Goal: Task Accomplishment & Management: Use online tool/utility

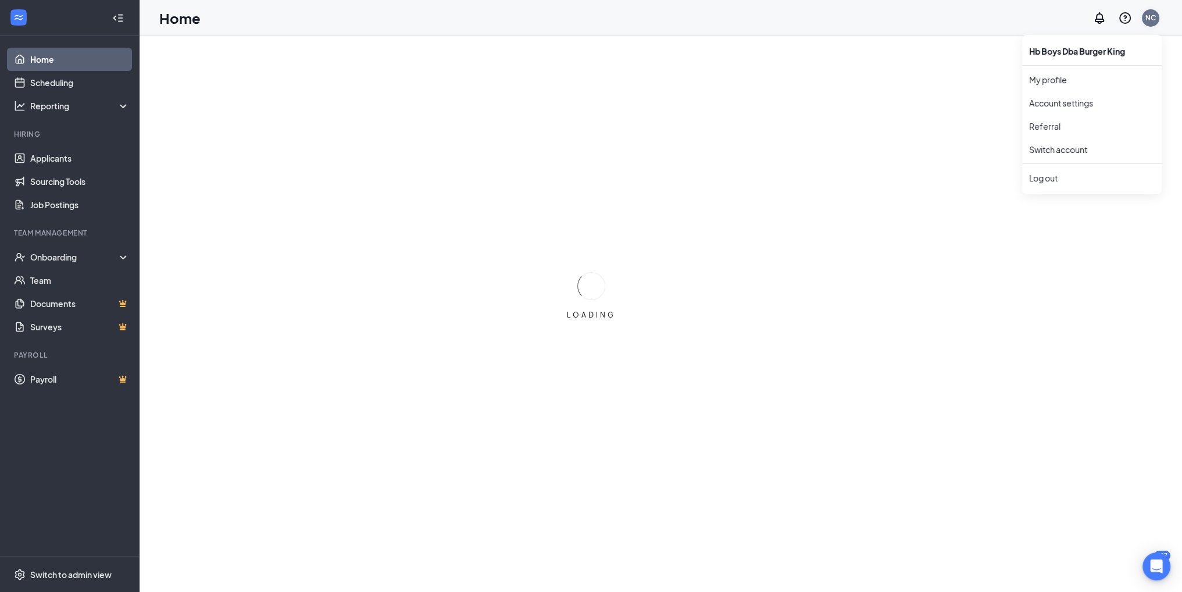
click at [1146, 19] on div "NC" at bounding box center [1150, 18] width 10 height 10
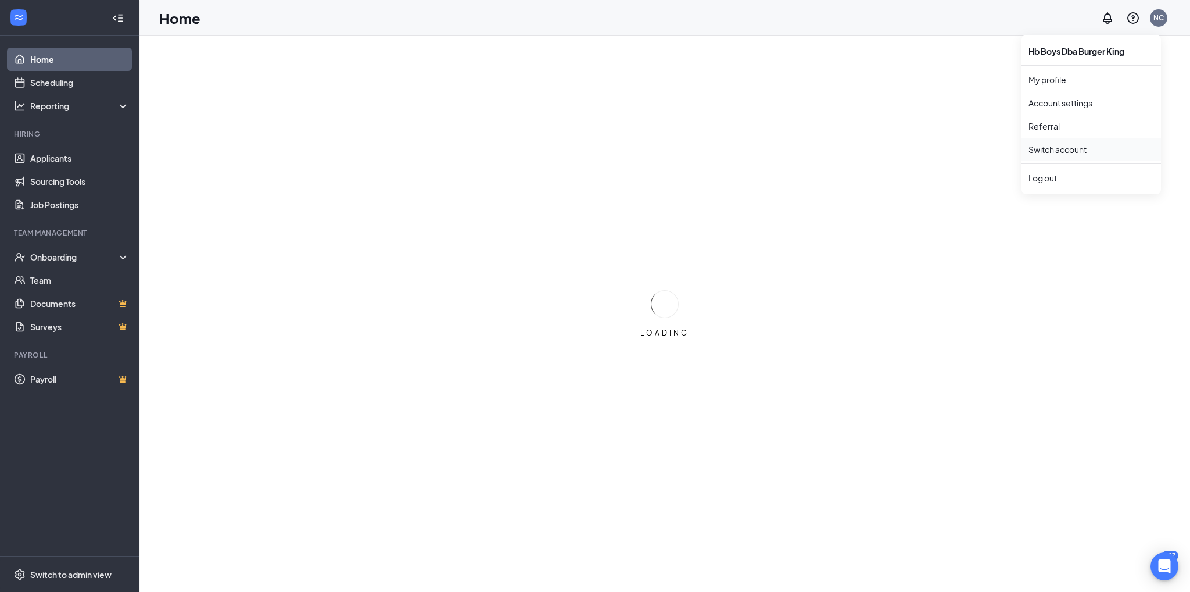
click at [1077, 148] on link "Switch account" at bounding box center [1058, 149] width 58 height 10
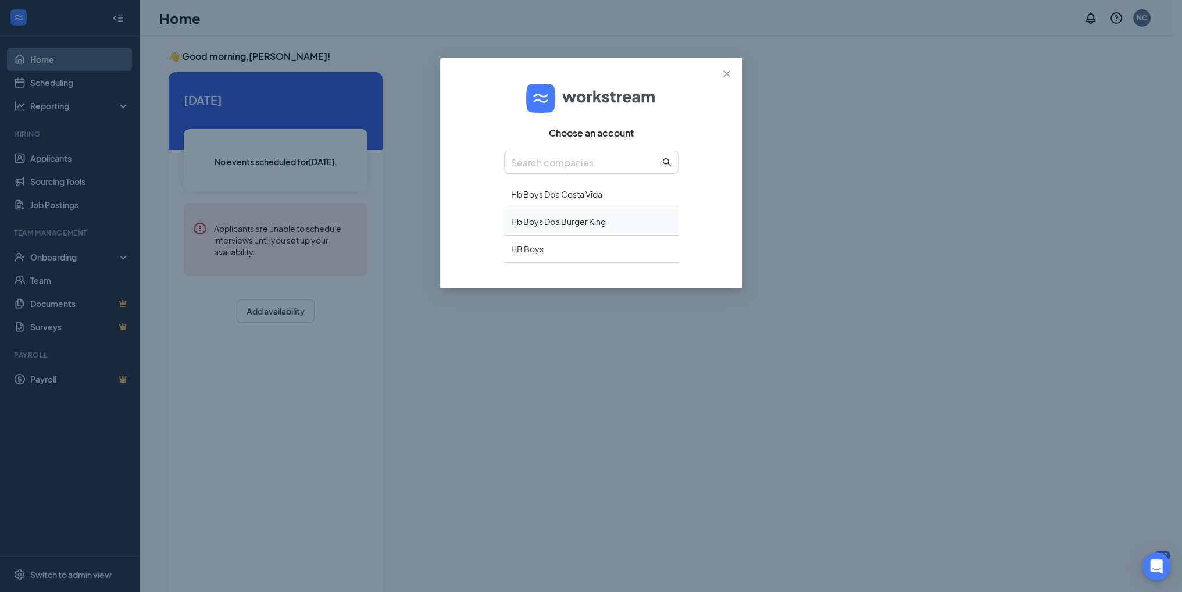
click at [570, 214] on div "Hb Boys Dba Burger King" at bounding box center [591, 221] width 174 height 27
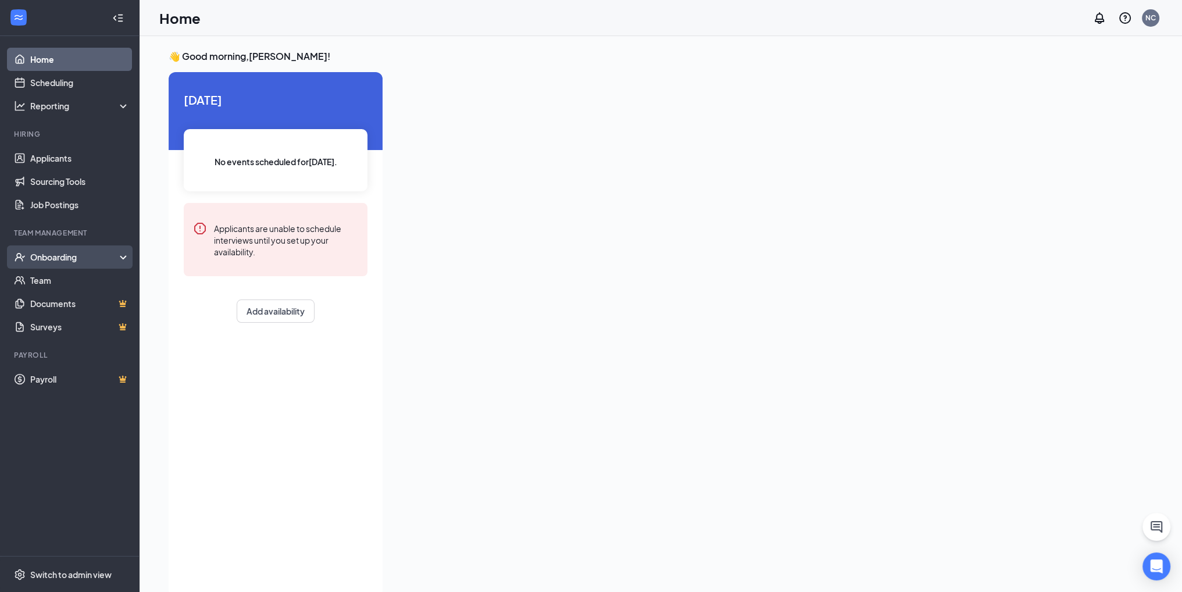
click at [60, 259] on div "Onboarding" at bounding box center [75, 257] width 90 height 12
click at [69, 276] on link "Overview" at bounding box center [79, 280] width 99 height 23
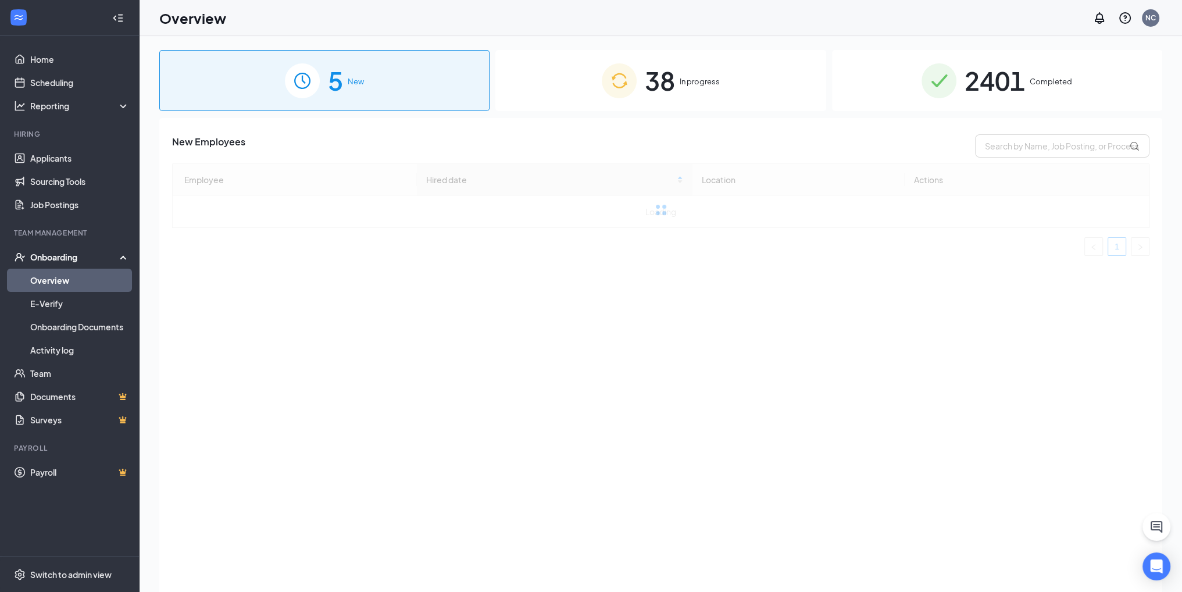
click at [957, 77] on div "2401 Completed" at bounding box center [997, 80] width 330 height 61
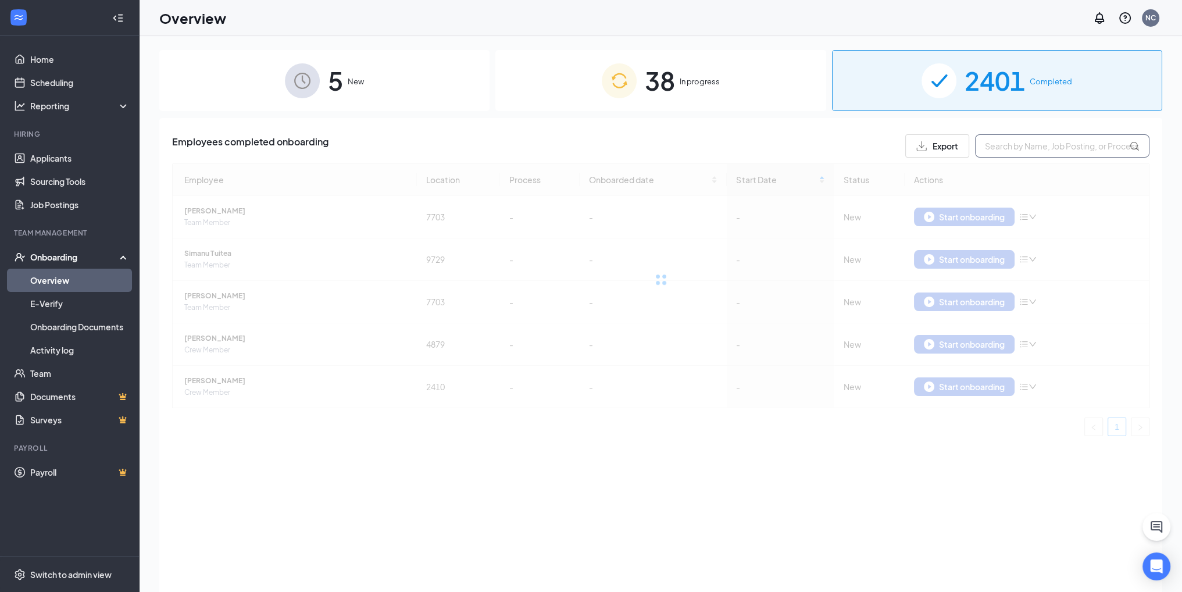
click at [1013, 154] on input "text" at bounding box center [1062, 145] width 174 height 23
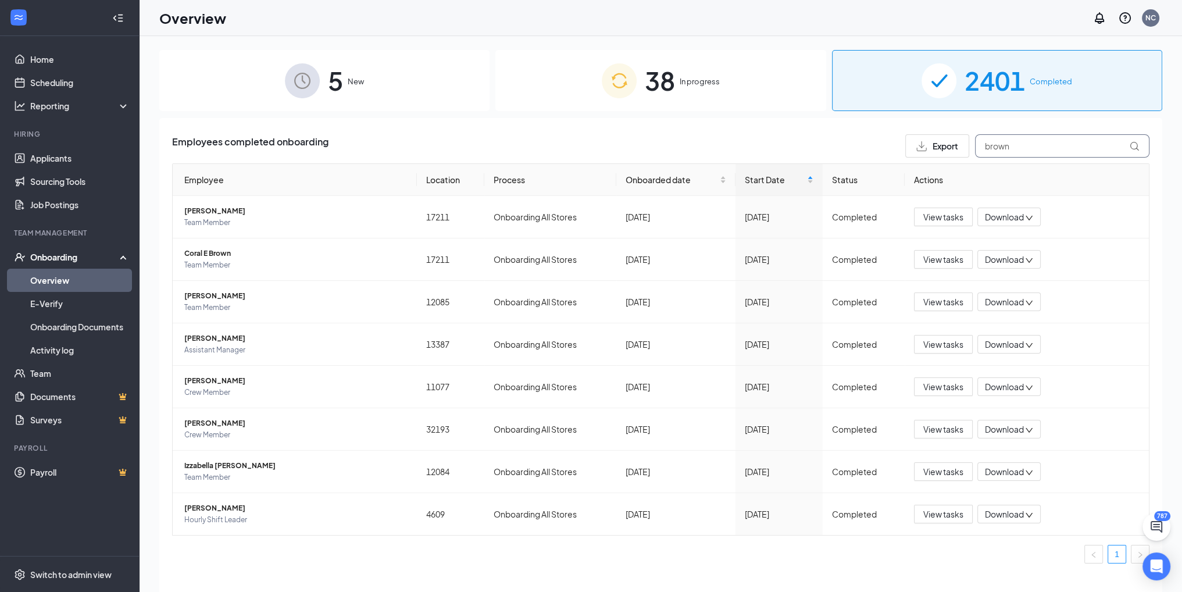
type input "brown"
click at [689, 71] on div "38 In progress" at bounding box center [660, 80] width 330 height 61
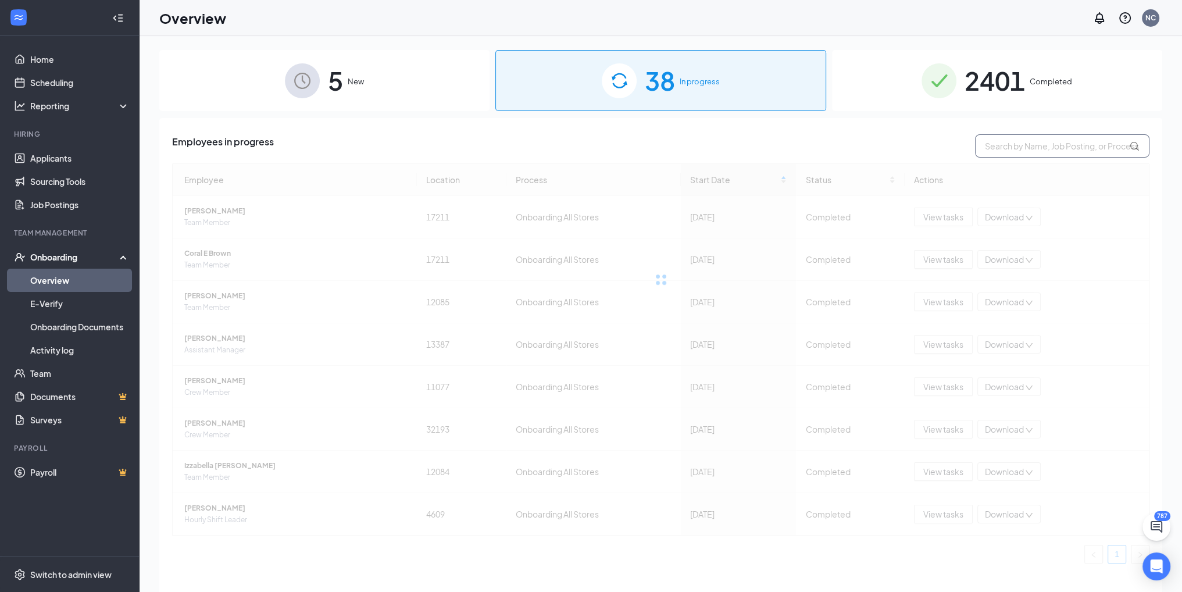
click at [1021, 148] on input "text" at bounding box center [1062, 145] width 174 height 23
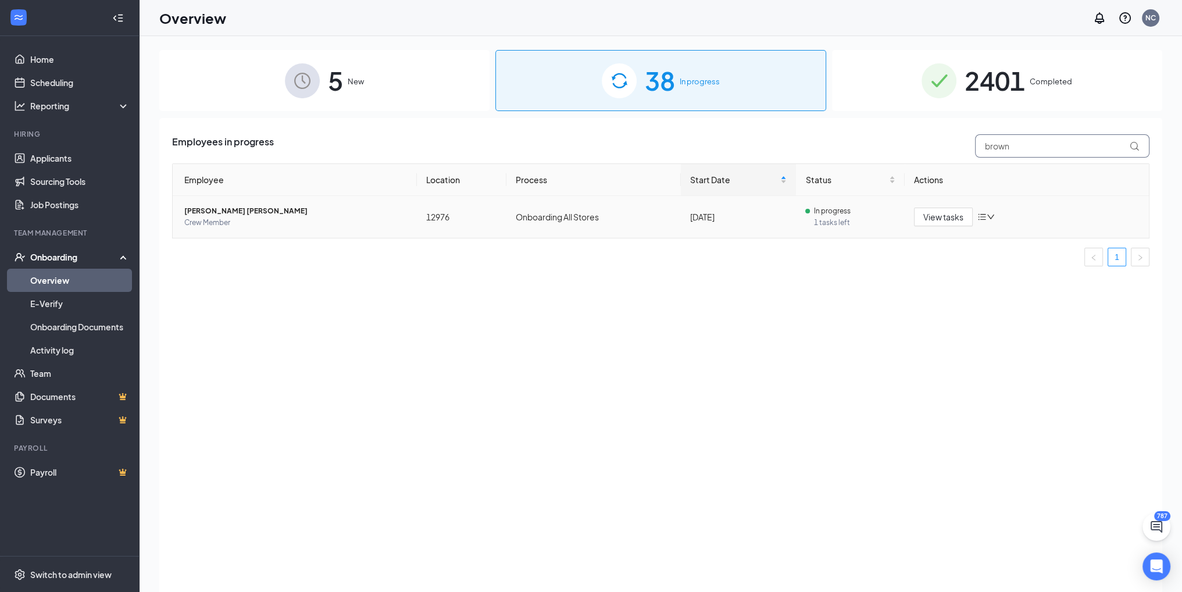
type input "brown"
click at [194, 209] on span "Alec Kr Brown" at bounding box center [295, 211] width 223 height 12
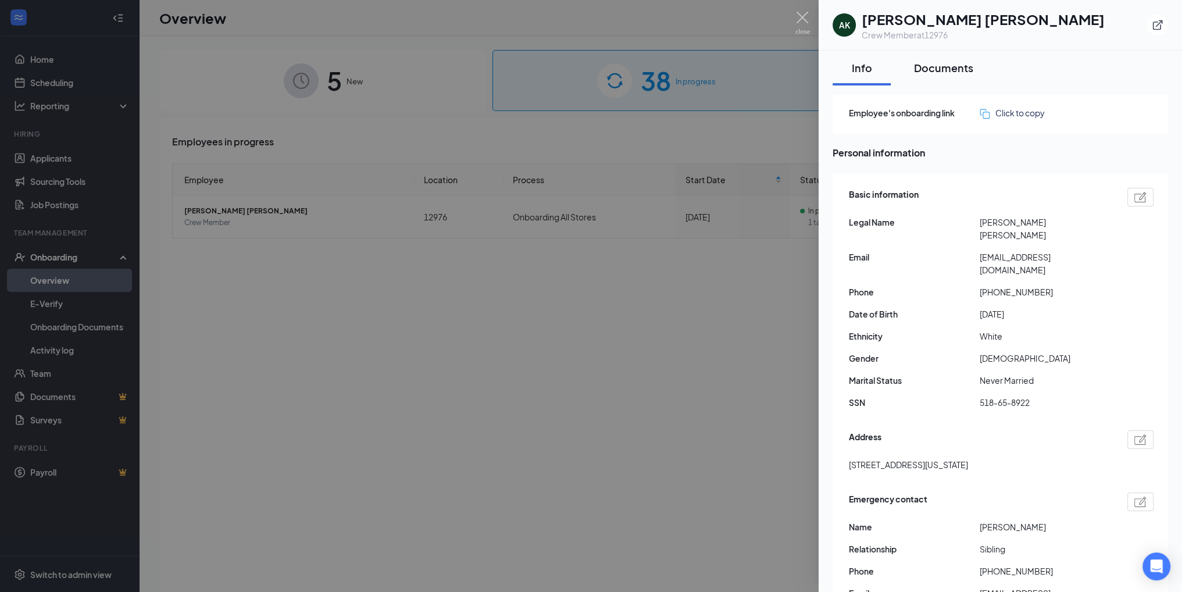
click at [928, 70] on div "Documents" at bounding box center [943, 67] width 59 height 15
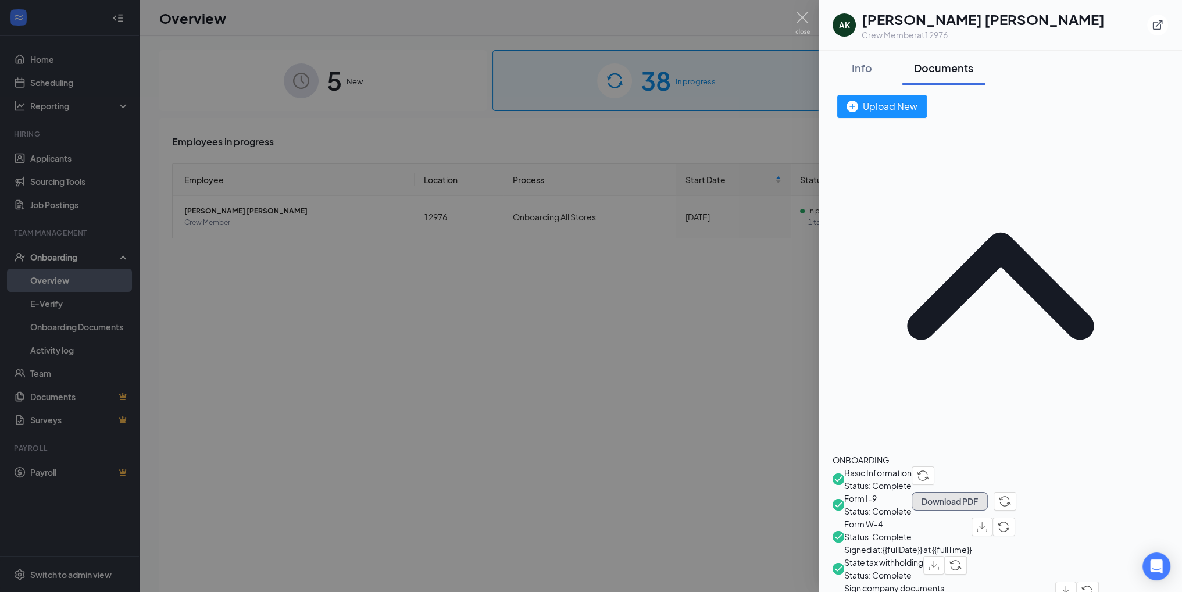
click at [988, 492] on button "Download PDF" at bounding box center [949, 501] width 76 height 19
click at [777, 284] on div at bounding box center [591, 296] width 1182 height 592
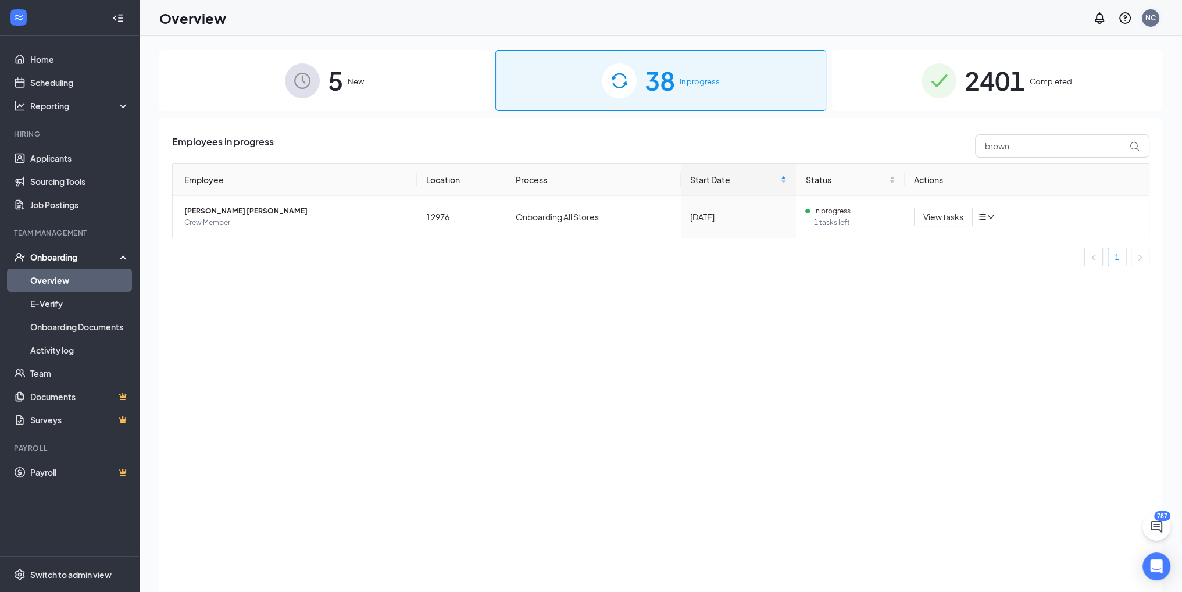
click at [1153, 14] on div "NC" at bounding box center [1150, 18] width 10 height 10
click at [1087, 117] on link "Switch account" at bounding box center [1058, 111] width 58 height 10
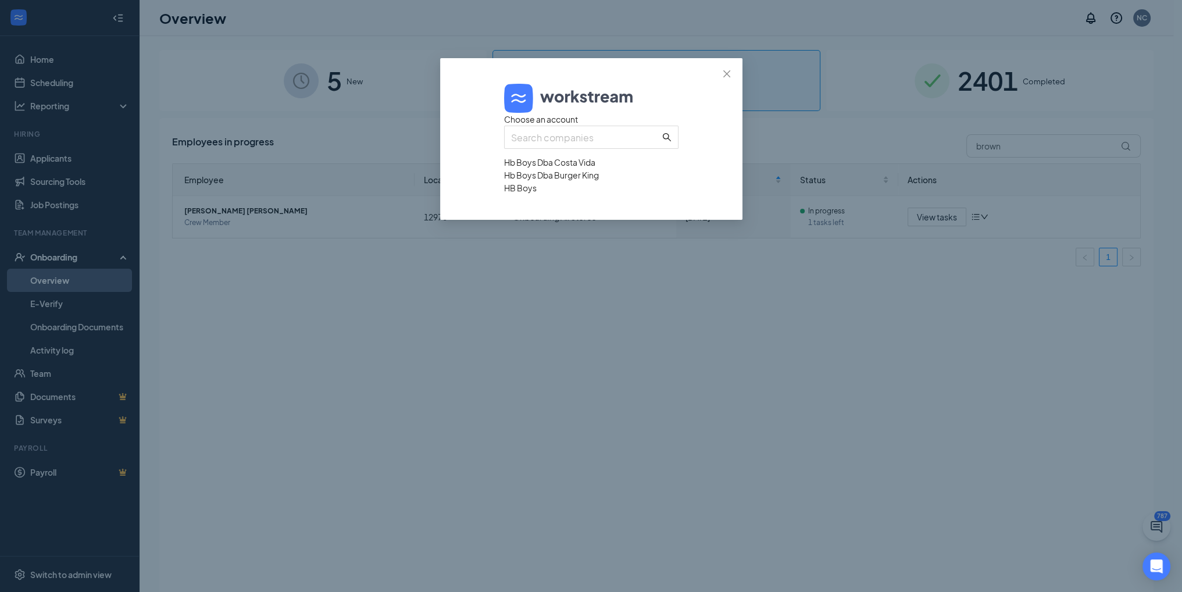
click at [563, 169] on div "Hb Boys Dba Costa Vida" at bounding box center [591, 162] width 174 height 13
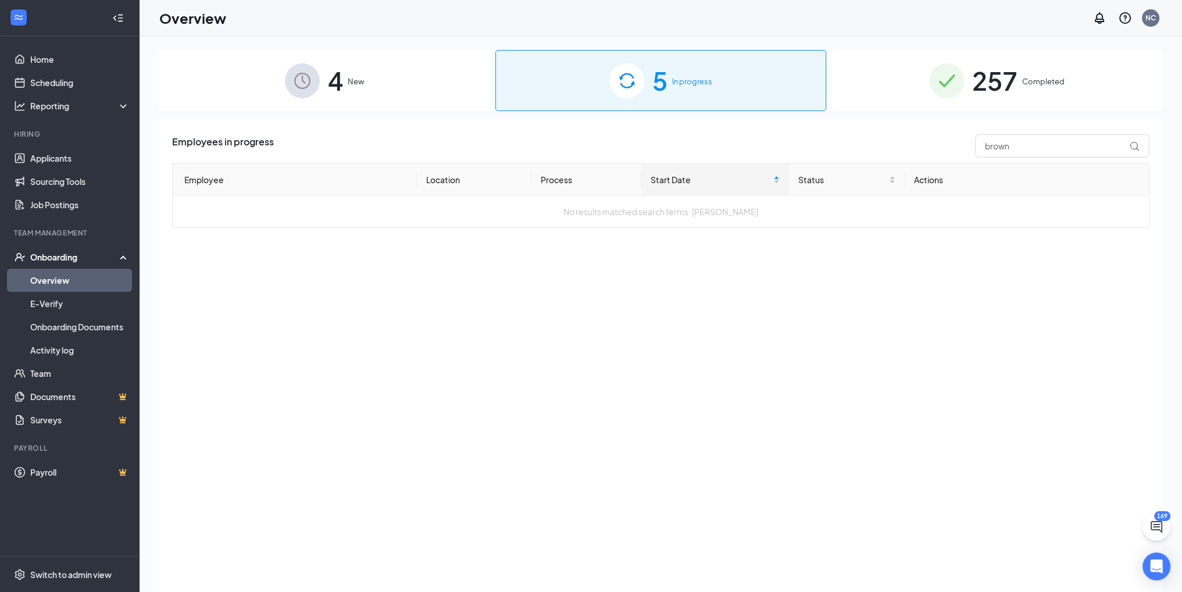
click at [951, 91] on img at bounding box center [946, 80] width 35 height 35
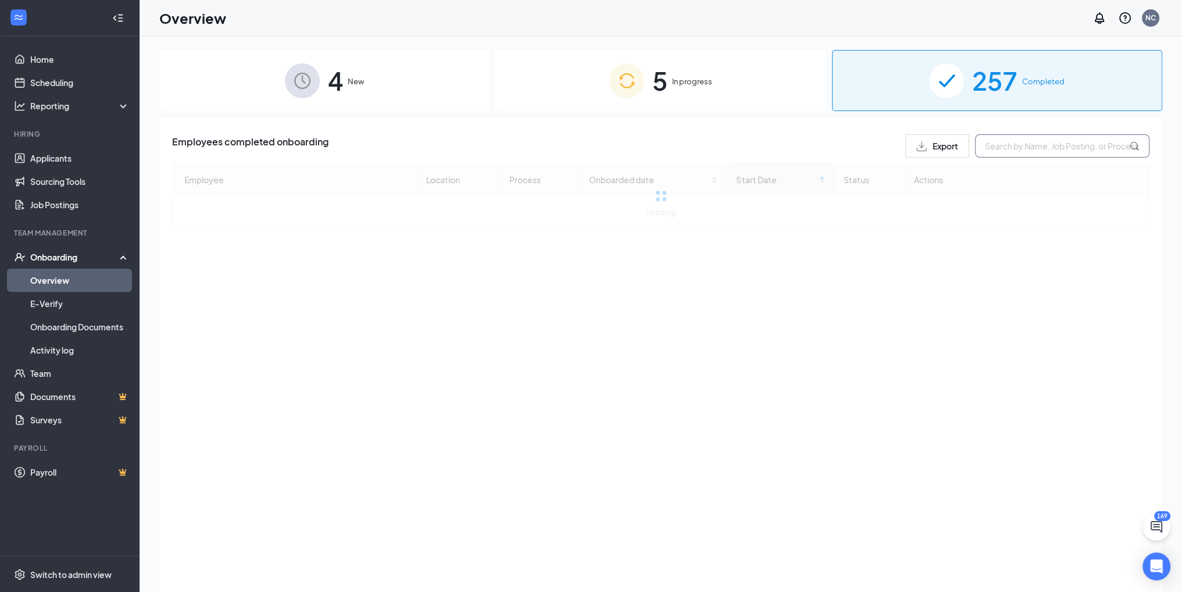
click at [1007, 143] on input "text" at bounding box center [1062, 145] width 174 height 23
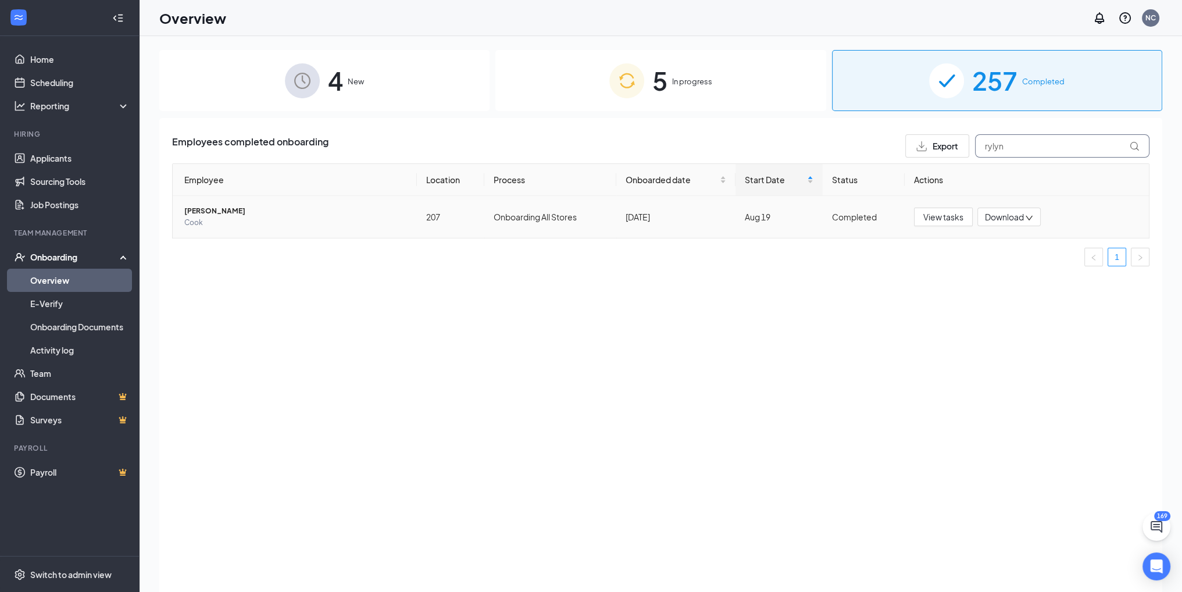
type input "rylyn"
click at [214, 210] on span "Rylynn Stuckman" at bounding box center [295, 211] width 223 height 12
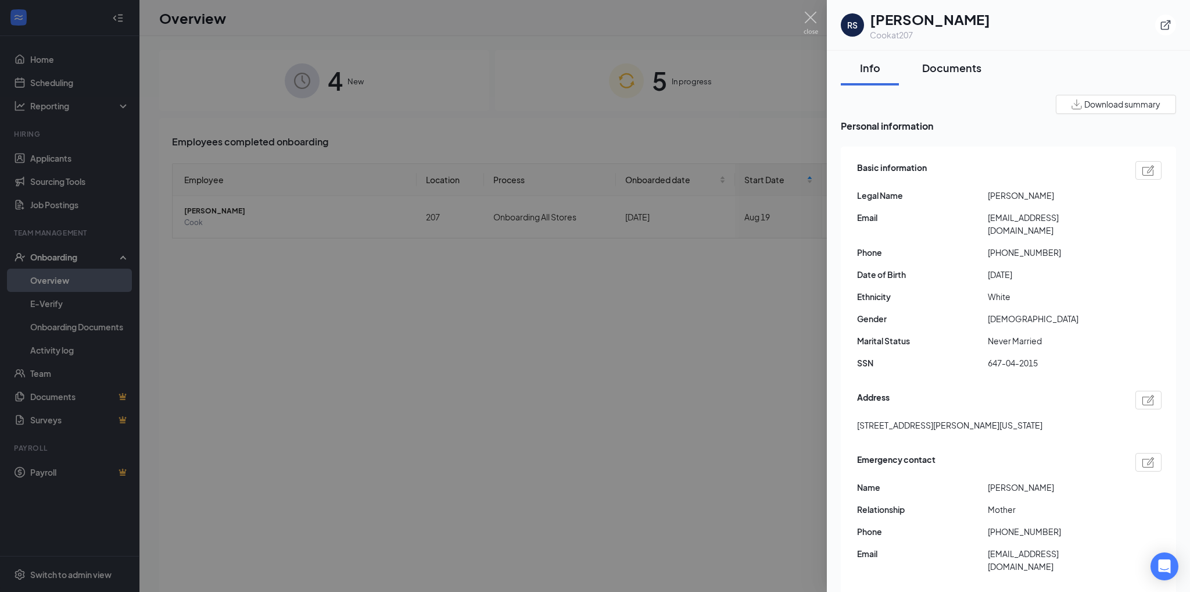
click at [960, 63] on div "Documents" at bounding box center [951, 67] width 59 height 15
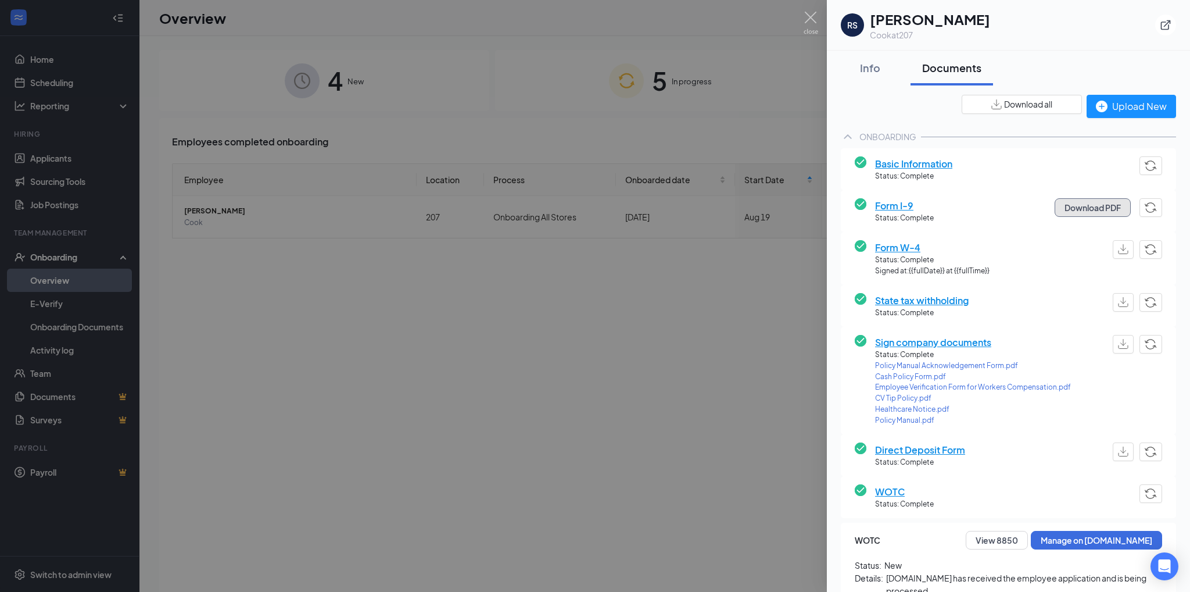
click at [1078, 205] on button "Download PDF" at bounding box center [1093, 207] width 76 height 19
click at [1118, 251] on img "button" at bounding box center [1123, 249] width 10 height 10
click at [1118, 298] on img "button" at bounding box center [1123, 302] width 10 height 10
click at [867, 67] on div "Info" at bounding box center [870, 67] width 35 height 15
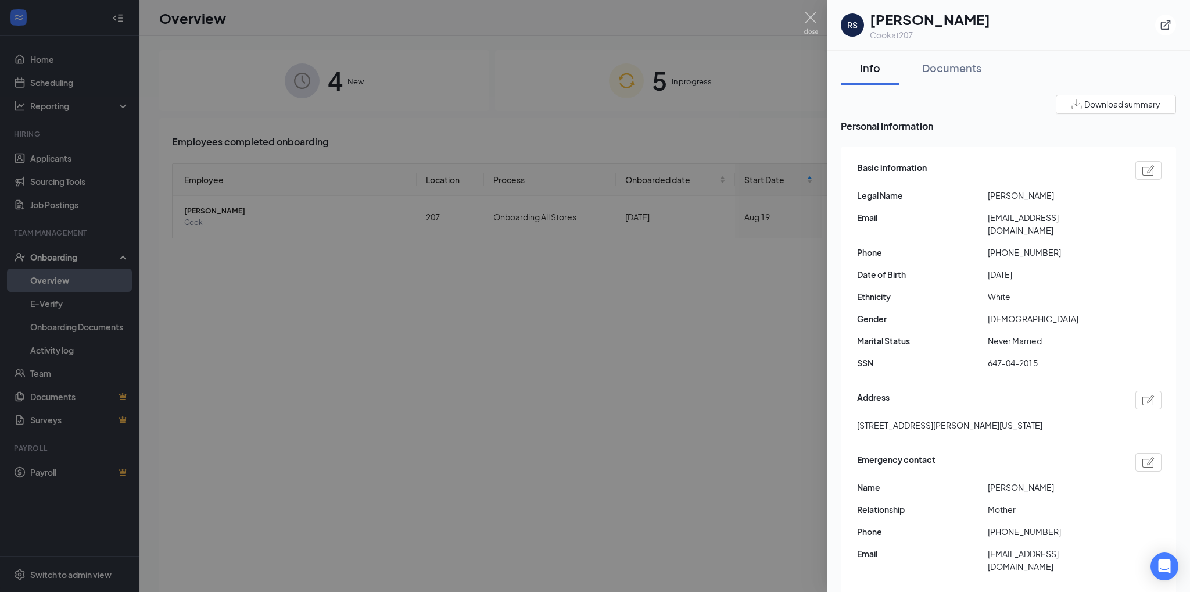
click at [764, 320] on div at bounding box center [595, 296] width 1190 height 592
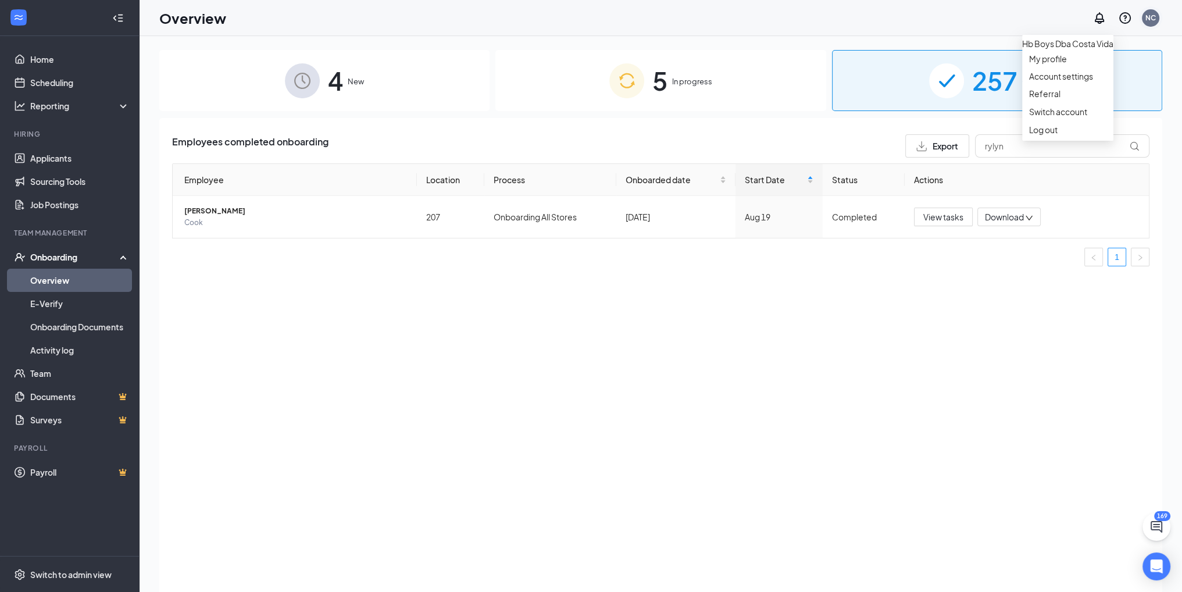
click at [1151, 20] on div "NC" at bounding box center [1150, 18] width 10 height 10
click at [1087, 117] on link "Switch account" at bounding box center [1058, 111] width 58 height 10
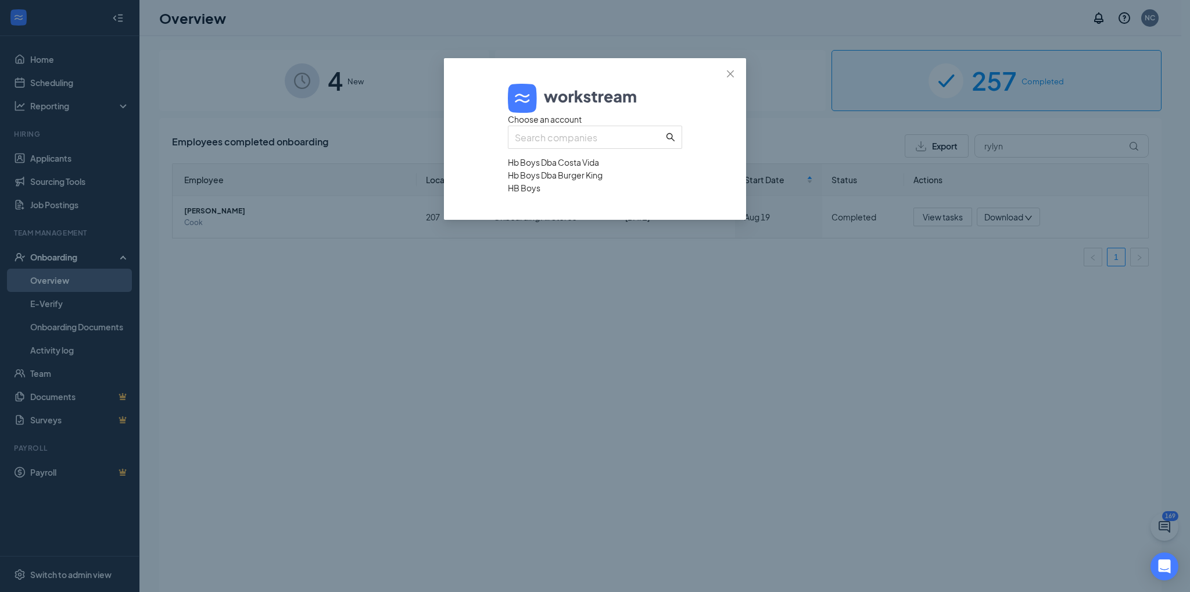
click at [574, 181] on div "Hb Boys Dba Burger King" at bounding box center [595, 175] width 174 height 13
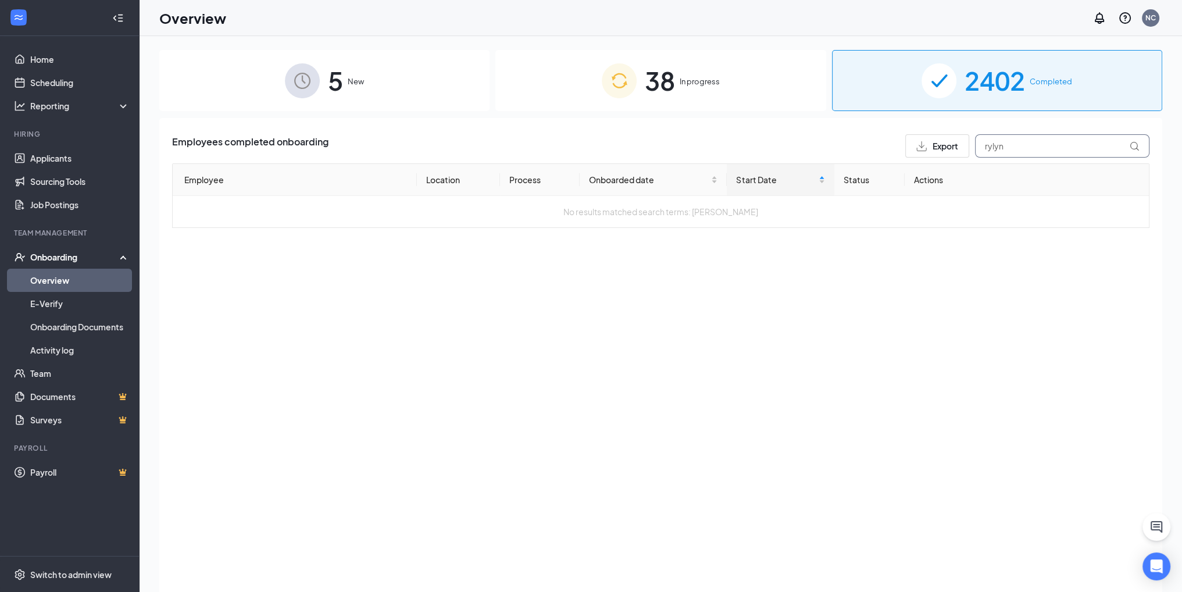
drag, startPoint x: 1011, startPoint y: 149, endPoint x: 967, endPoint y: 150, distance: 44.8
click at [967, 150] on div "Export rylyn" at bounding box center [1027, 145] width 244 height 23
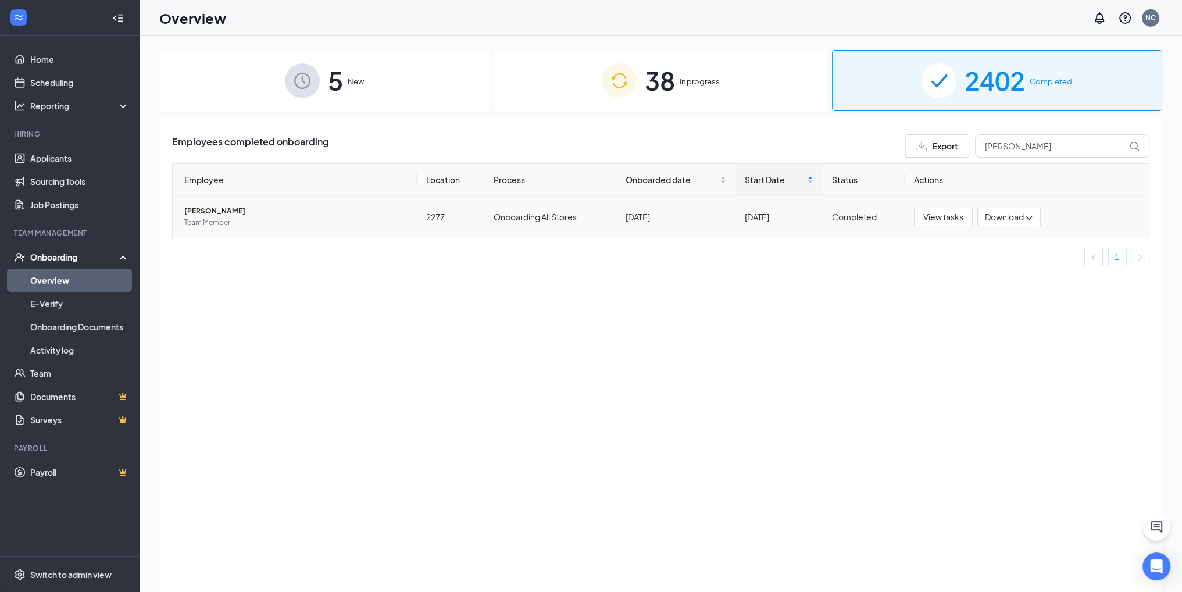
click at [196, 210] on span "ian garcia" at bounding box center [295, 211] width 223 height 12
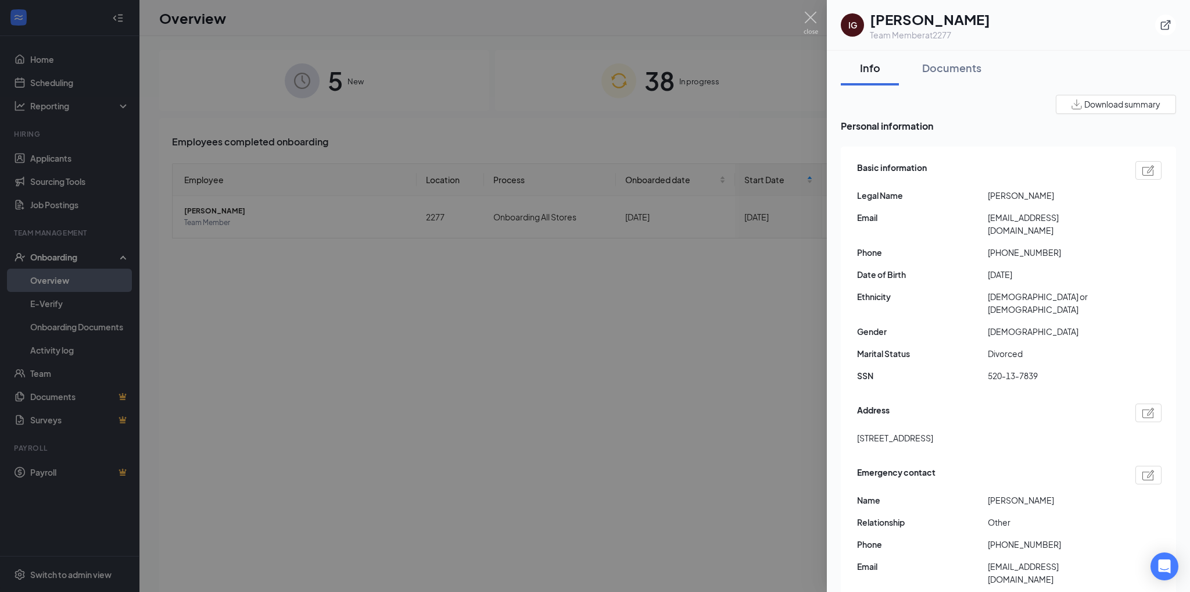
click at [949, 65] on div "Documents" at bounding box center [951, 67] width 59 height 15
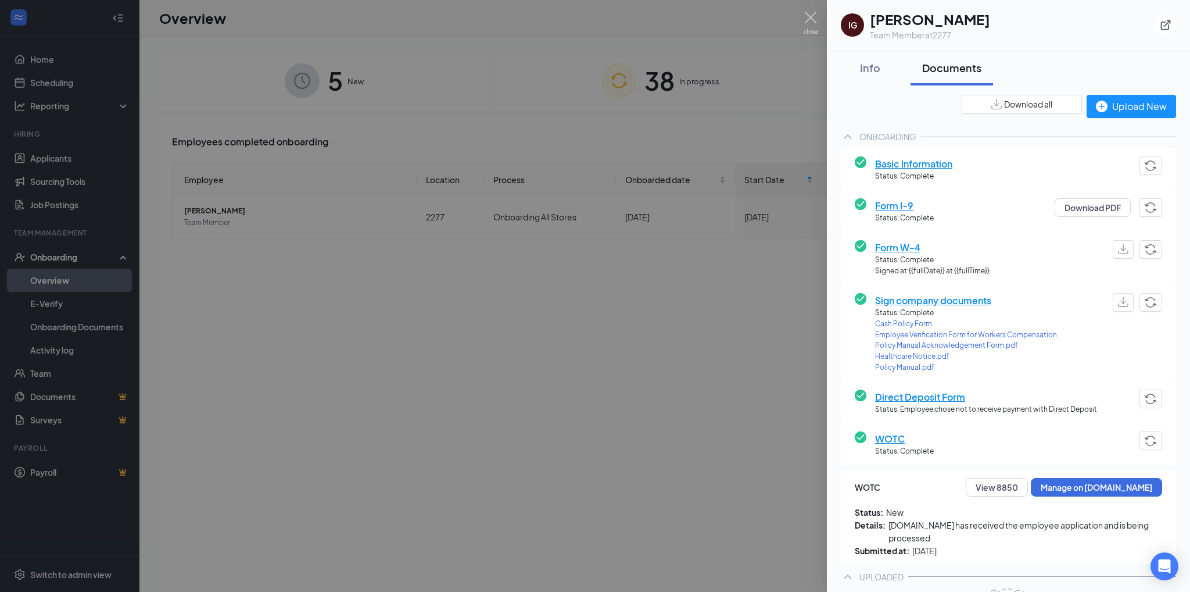
click at [728, 477] on div at bounding box center [595, 296] width 1190 height 592
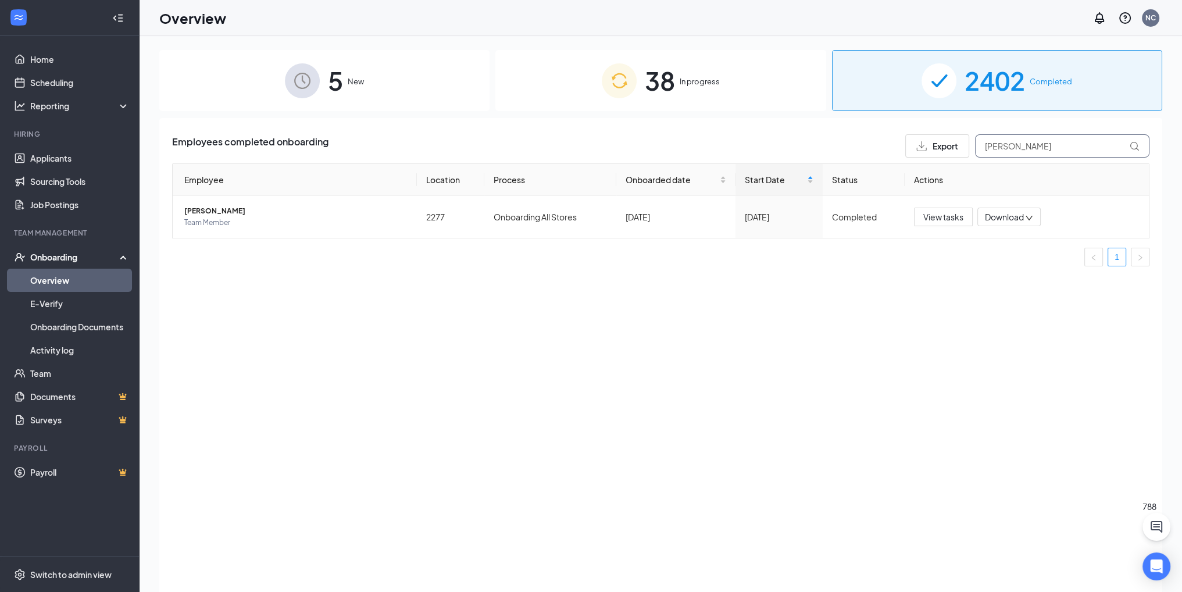
drag, startPoint x: 1032, startPoint y: 144, endPoint x: 937, endPoint y: 133, distance: 95.9
click at [937, 133] on div "Employees completed onboarding Export ian garcia Employee Location Process Onbo…" at bounding box center [660, 369] width 1003 height 503
click at [223, 211] on span "Katelyn G Reid" at bounding box center [295, 211] width 223 height 12
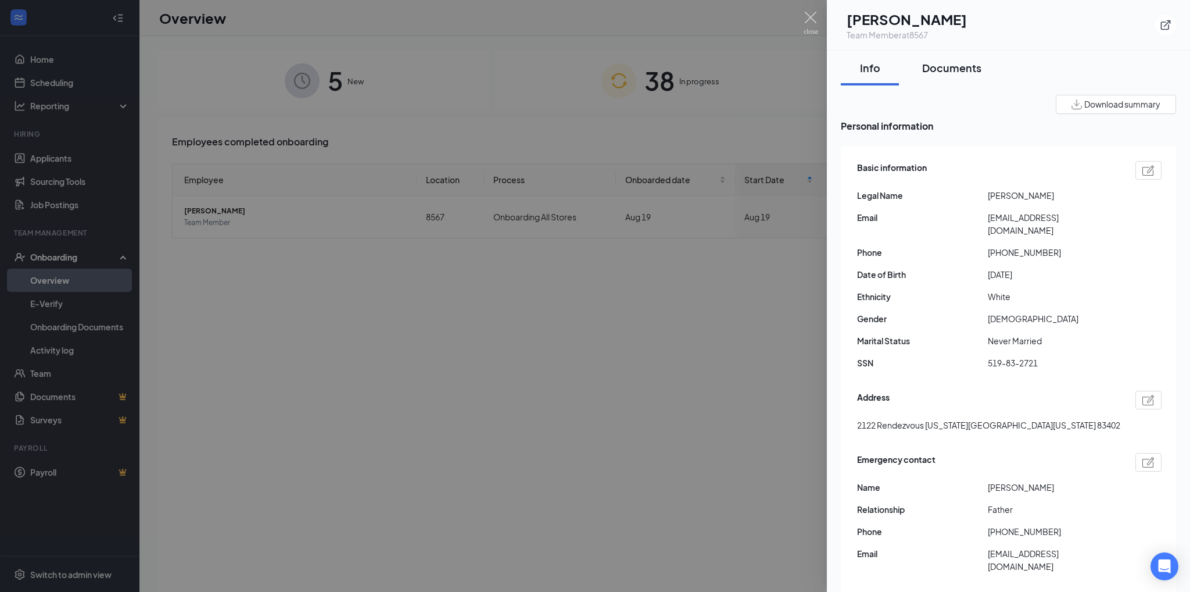
click at [949, 67] on div "Documents" at bounding box center [951, 67] width 59 height 15
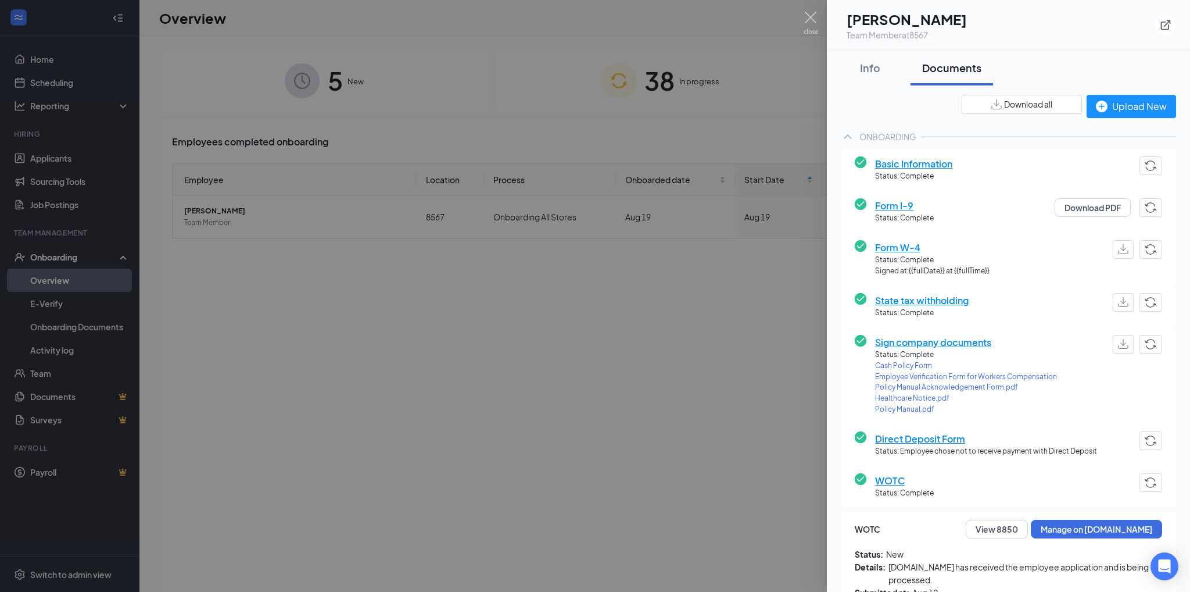
click at [516, 281] on div at bounding box center [595, 296] width 1190 height 592
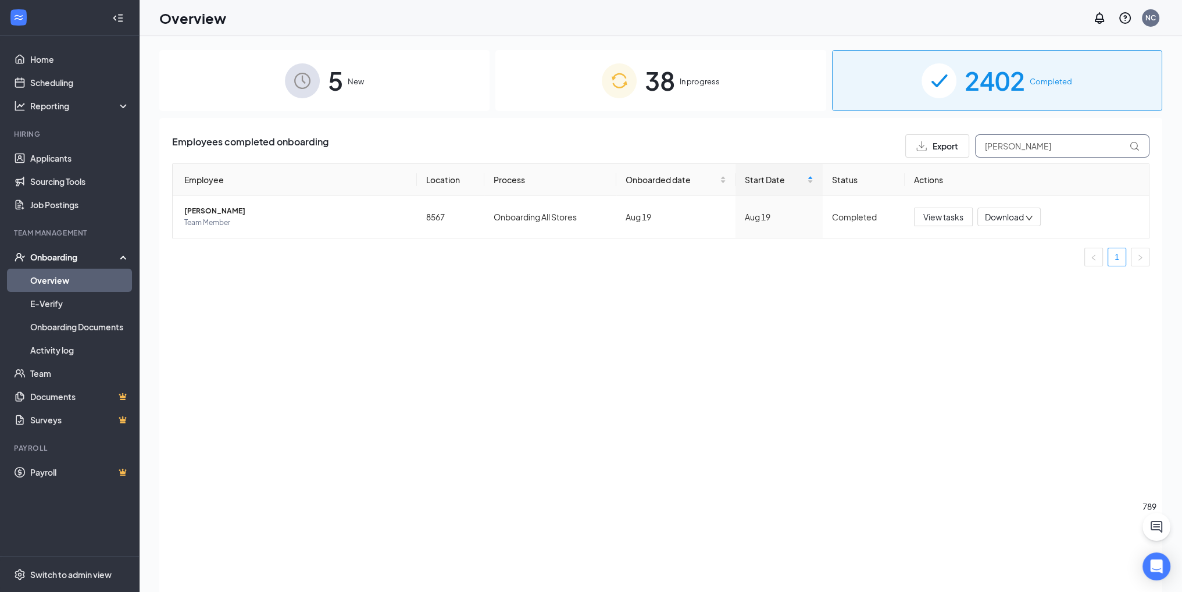
drag, startPoint x: 1020, startPoint y: 143, endPoint x: 901, endPoint y: 132, distance: 119.1
click at [901, 132] on div "Employees completed onboarding Export reid Employee Location Process Onboarded …" at bounding box center [660, 369] width 1003 height 503
click at [228, 209] on span "Makayla F Withers" at bounding box center [295, 211] width 223 height 12
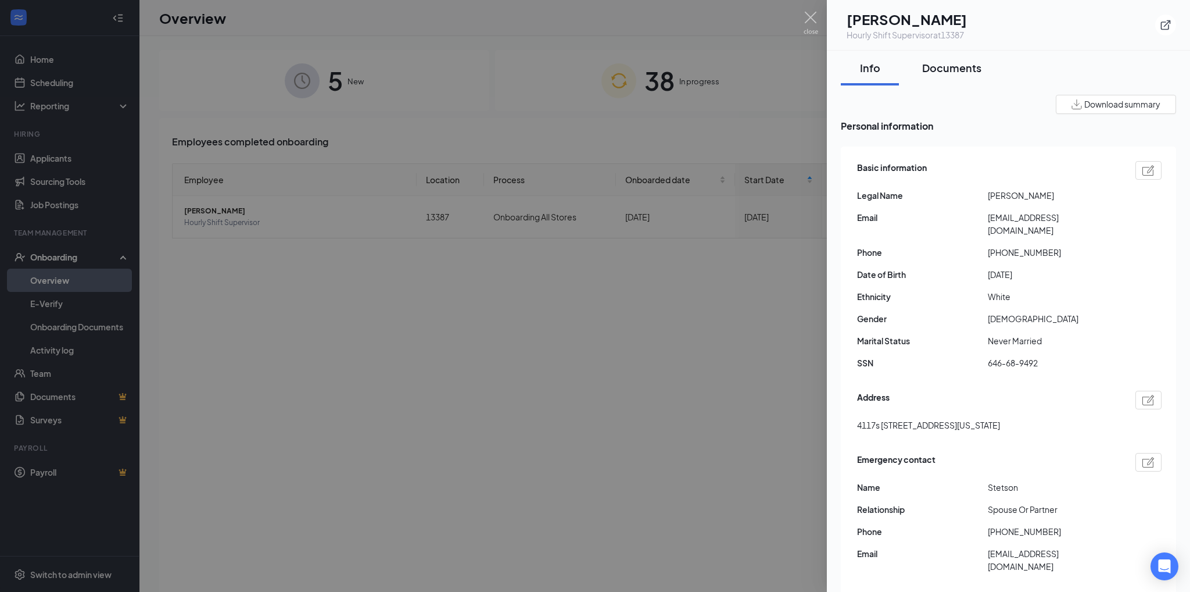
click at [955, 64] on div "Documents" at bounding box center [951, 67] width 59 height 15
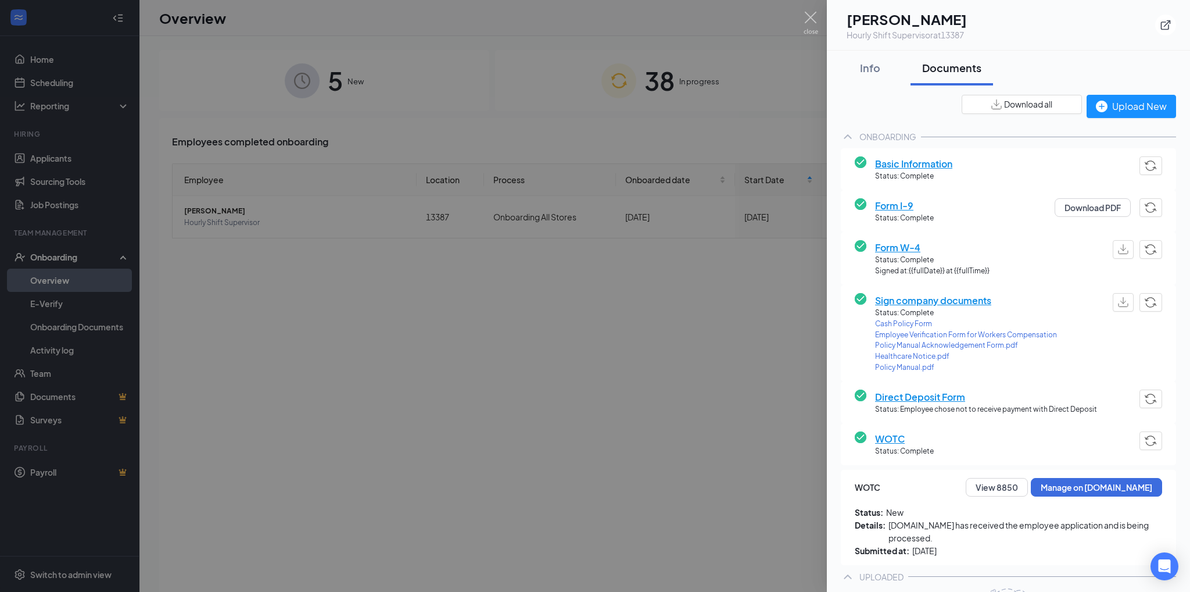
click at [521, 305] on div at bounding box center [595, 296] width 1190 height 592
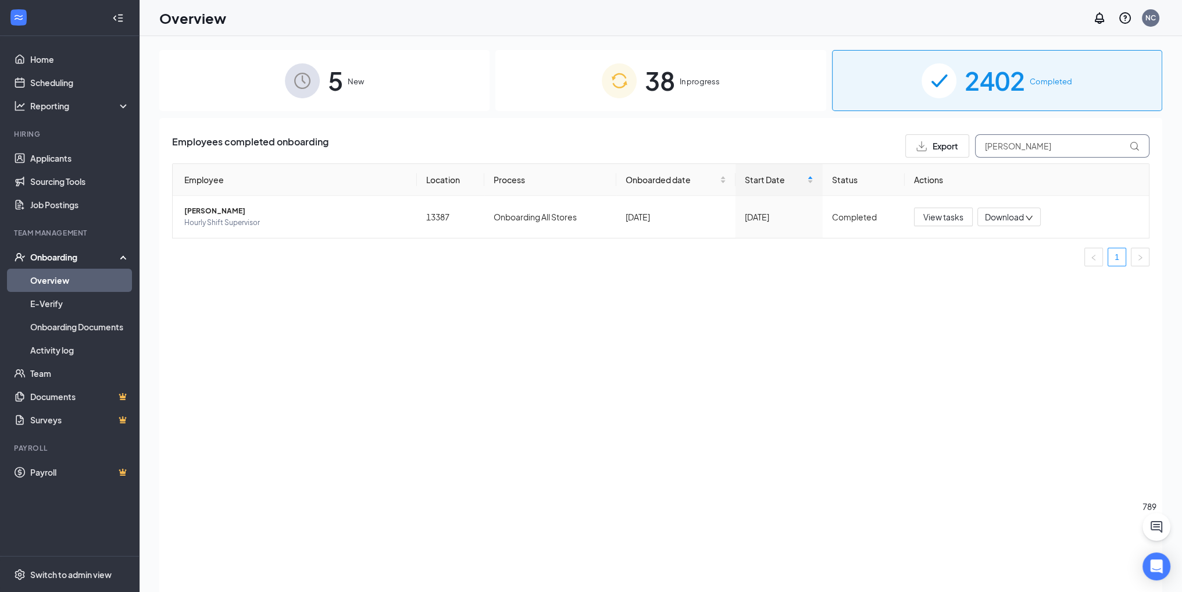
drag, startPoint x: 1023, startPoint y: 143, endPoint x: 959, endPoint y: 137, distance: 64.3
click at [959, 137] on div "Export withers" at bounding box center [1027, 145] width 244 height 23
type input "aushlee"
click at [221, 209] on span "Aushlee C Harris" at bounding box center [295, 211] width 223 height 12
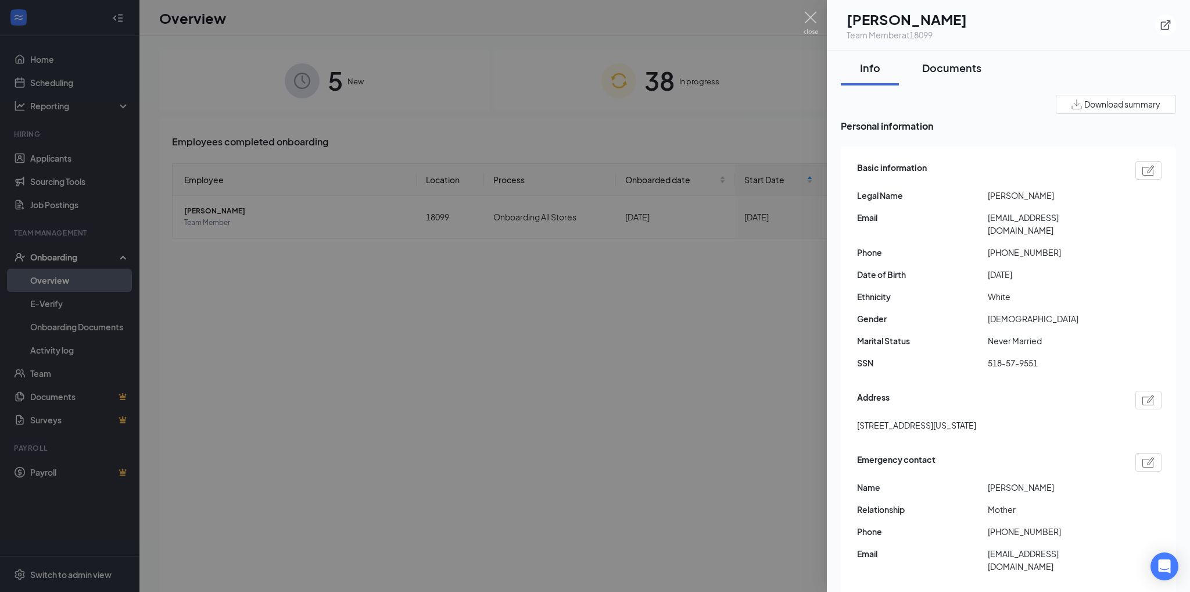
click at [943, 69] on div "Documents" at bounding box center [951, 67] width 59 height 15
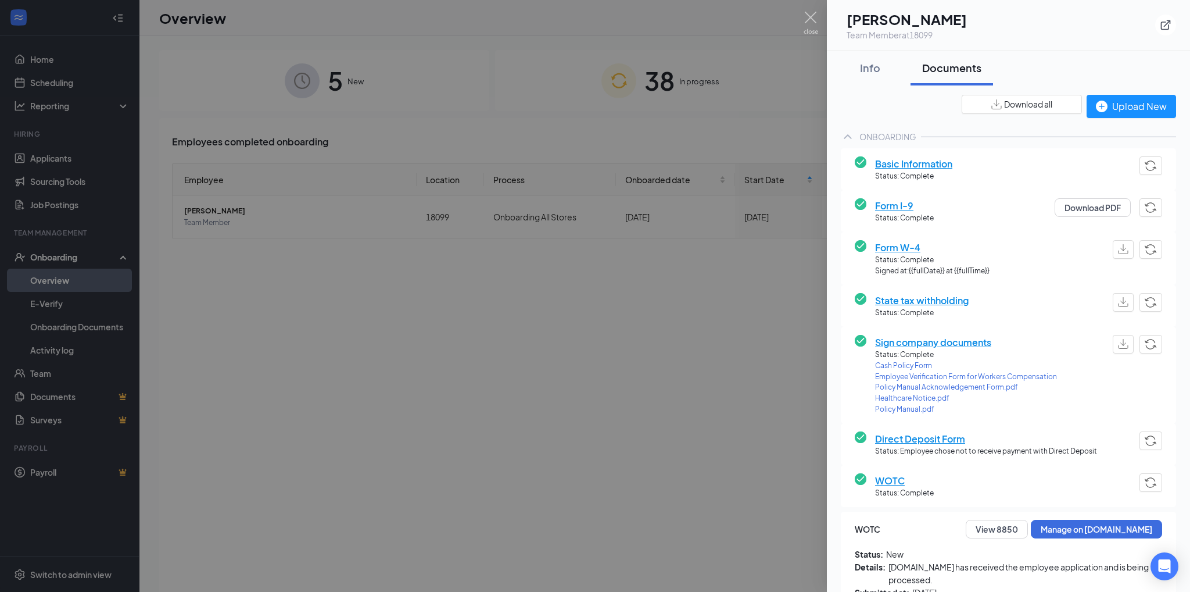
click at [753, 342] on div at bounding box center [595, 296] width 1190 height 592
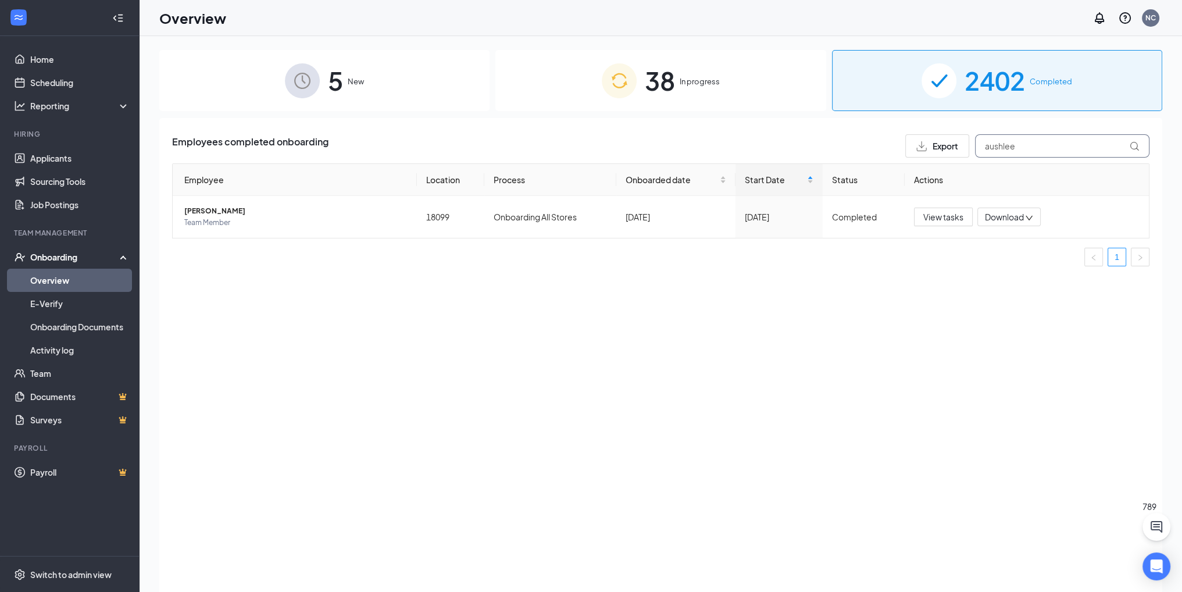
click at [882, 140] on div "Employees completed onboarding Export aushlee" at bounding box center [660, 145] width 977 height 23
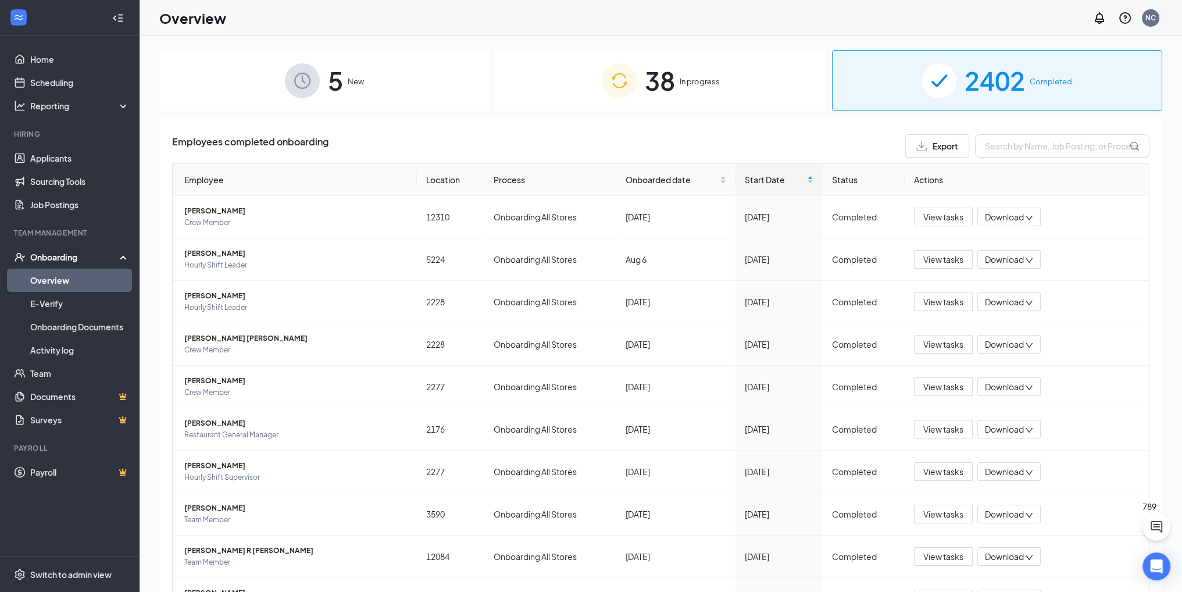
click at [918, 145] on div "Export" at bounding box center [937, 146] width 42 height 10
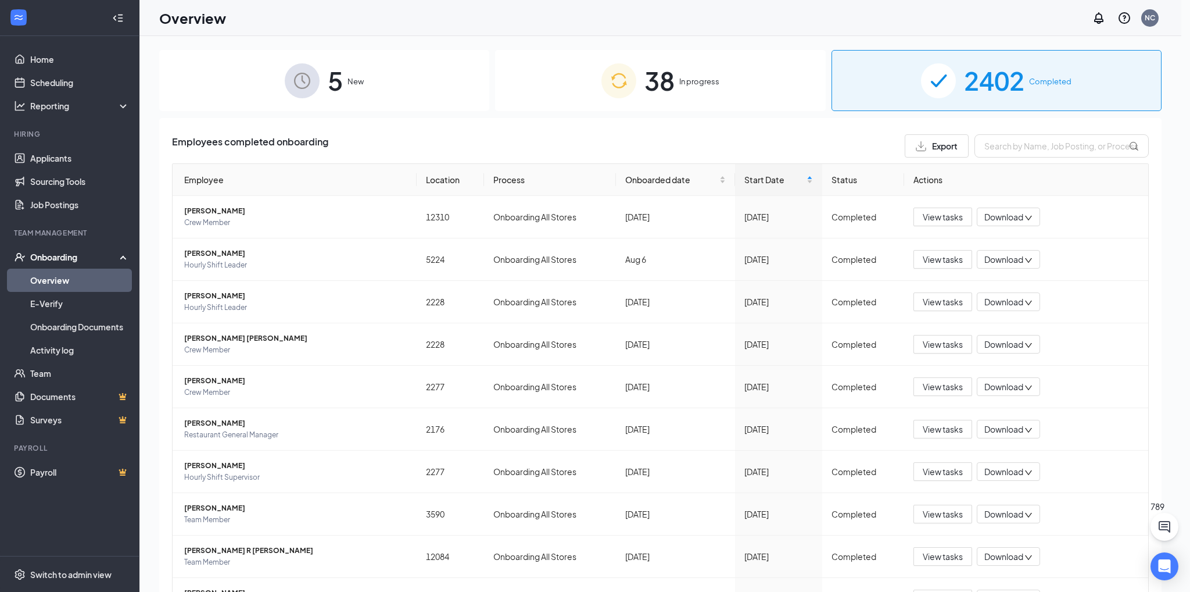
radio input "true"
radio input "false"
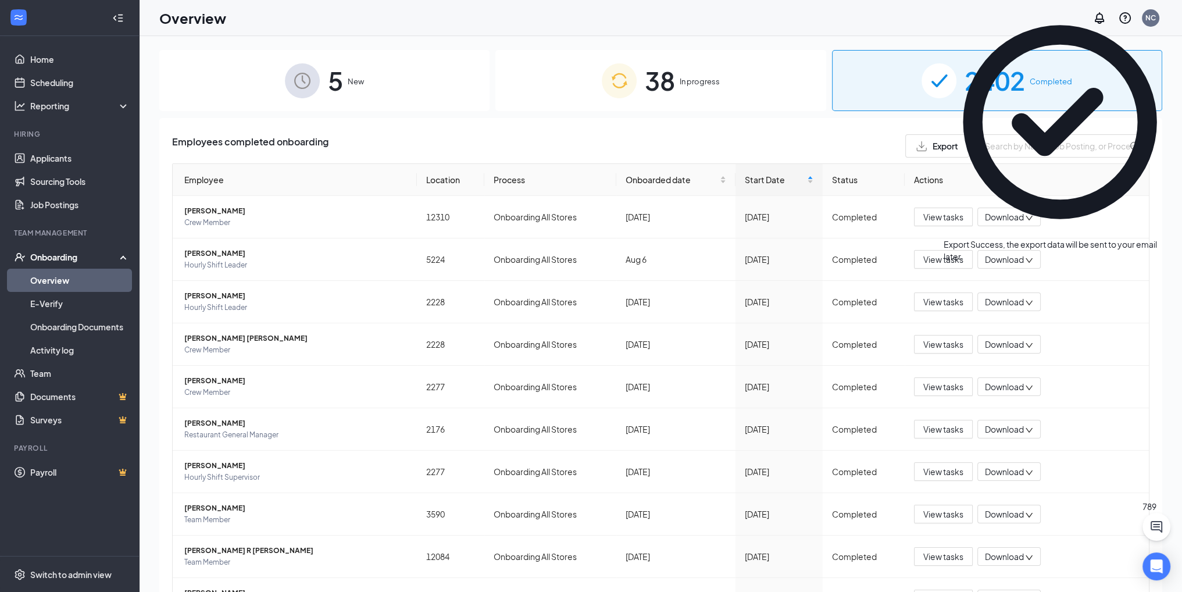
click at [1176, 238] on icon "Cross" at bounding box center [1176, 238] width 0 height 0
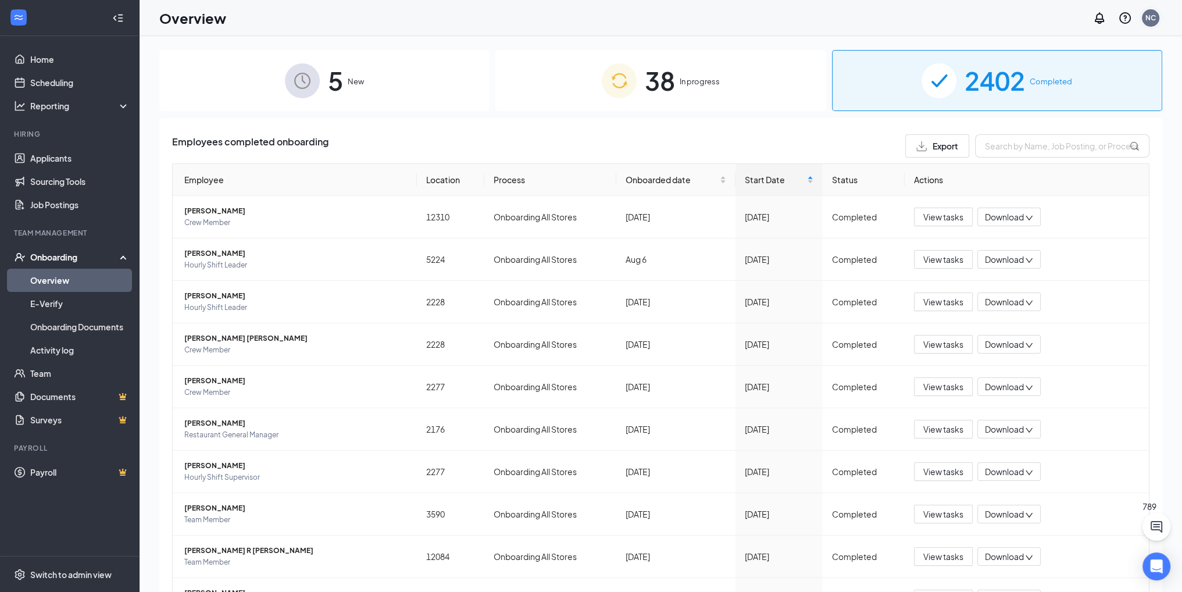
click at [1150, 16] on div "NC" at bounding box center [1150, 18] width 10 height 10
click at [1052, 117] on link "Switch account" at bounding box center [1058, 111] width 58 height 10
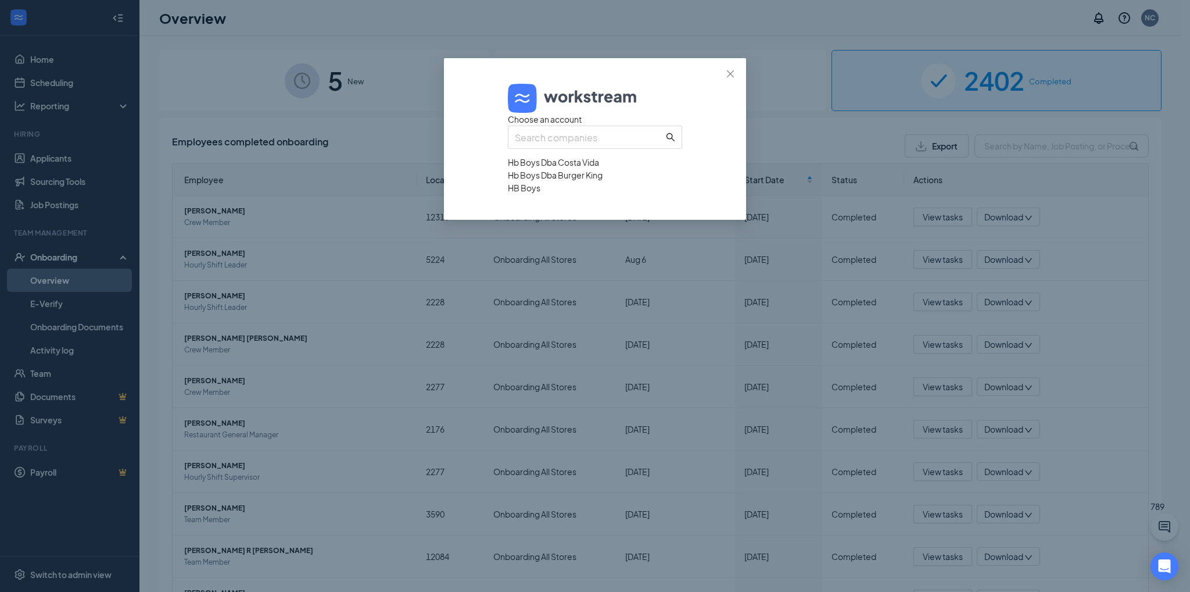
click at [612, 169] on div "Hb Boys Dba Costa Vida" at bounding box center [595, 162] width 174 height 13
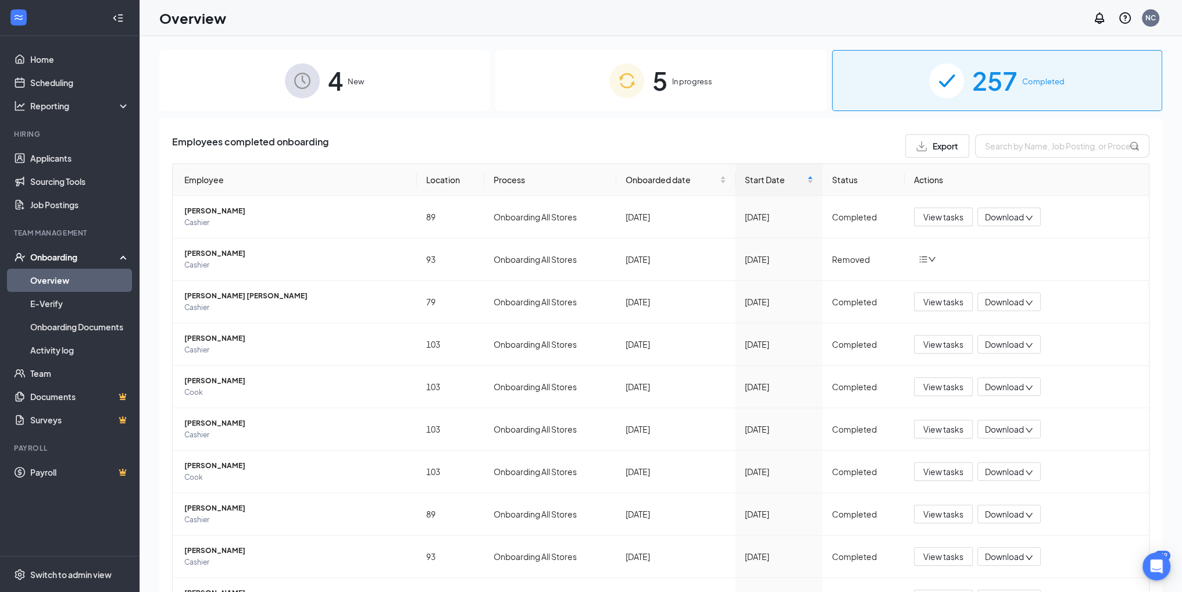
click at [939, 146] on span "Export" at bounding box center [945, 146] width 26 height 8
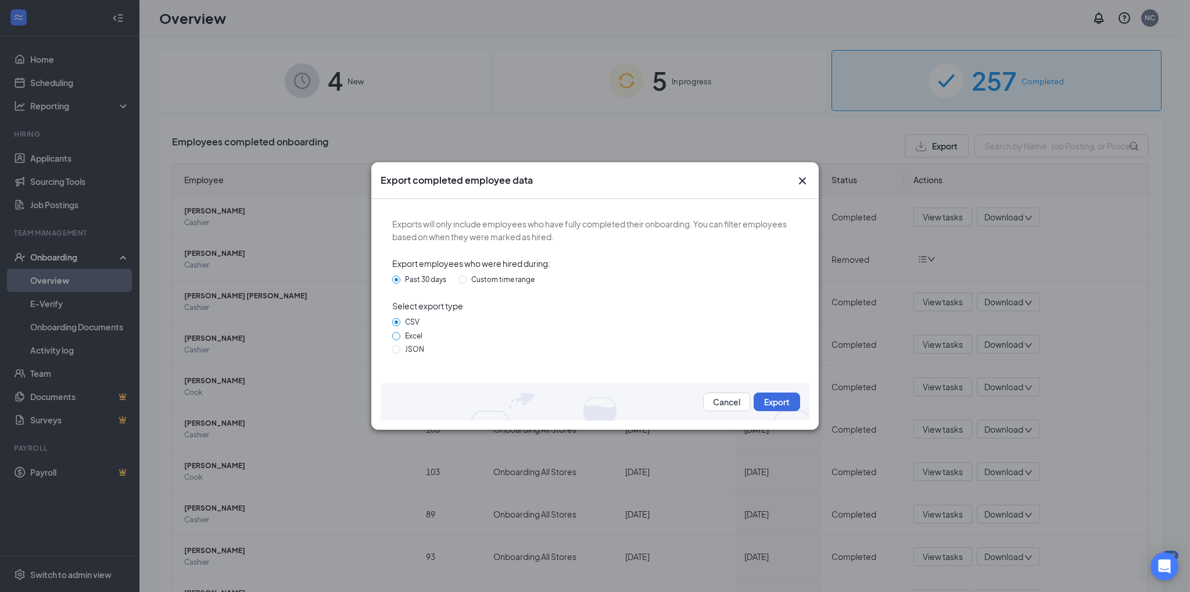
click at [409, 334] on span "Excel" at bounding box center [414, 335] width 27 height 9
click at [401, 334] on input "Excel" at bounding box center [396, 336] width 8 height 8
radio input "true"
radio input "false"
click at [772, 397] on button "Export" at bounding box center [777, 401] width 47 height 19
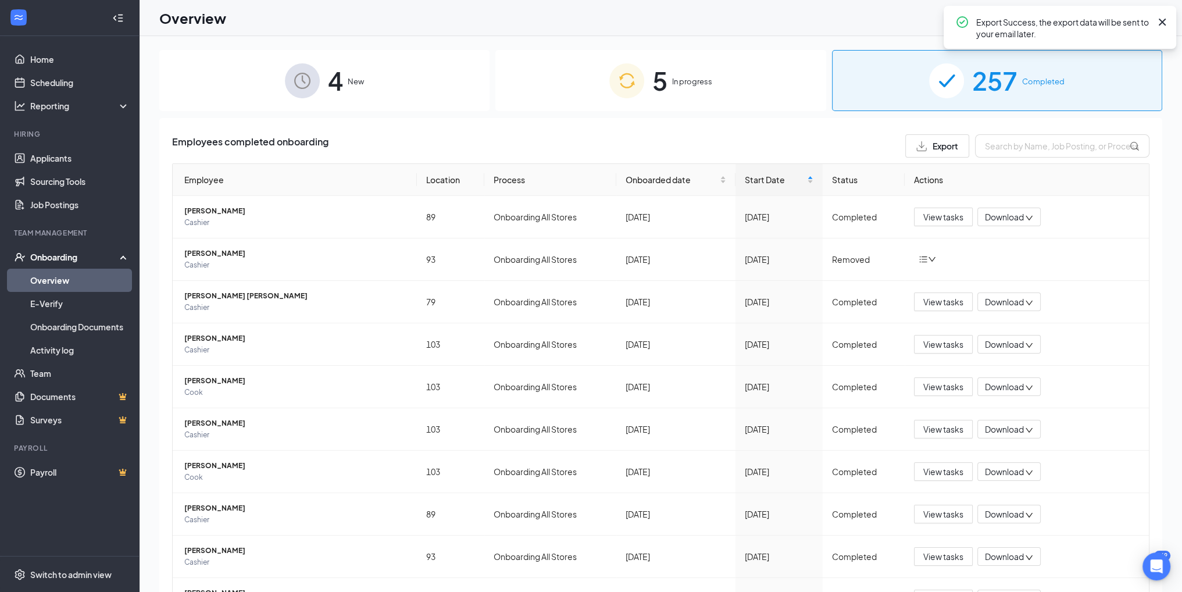
click at [1163, 24] on icon "Cross" at bounding box center [1162, 22] width 14 height 14
click at [1150, 20] on div "NC" at bounding box center [1150, 18] width 10 height 10
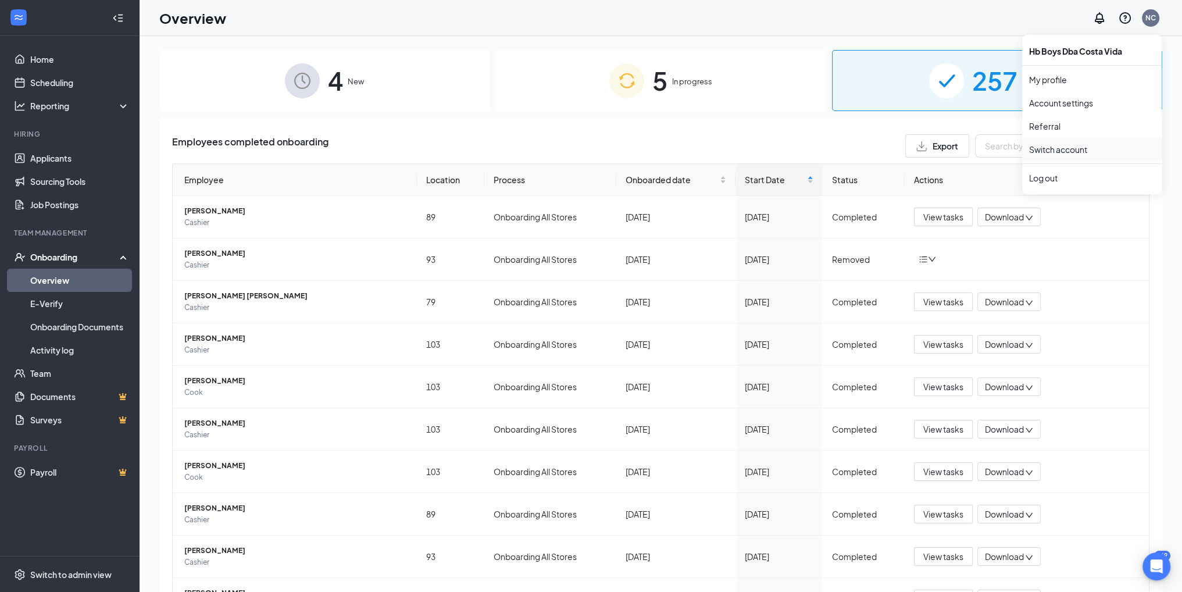
click at [1087, 147] on link "Switch account" at bounding box center [1058, 149] width 58 height 10
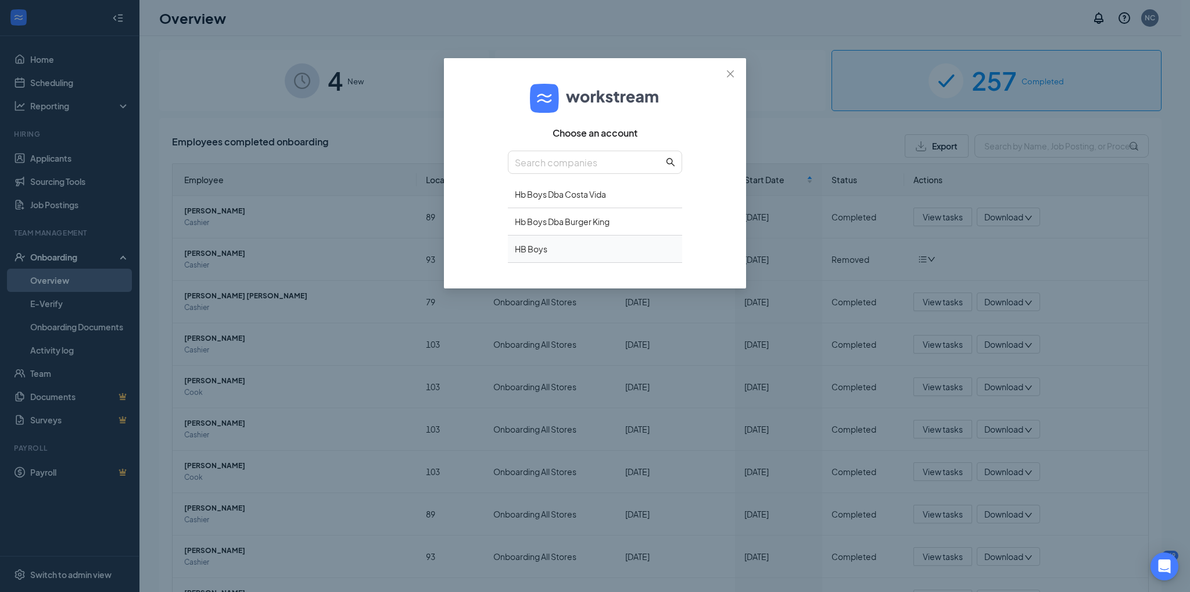
click at [635, 249] on div "HB Boys" at bounding box center [595, 248] width 174 height 27
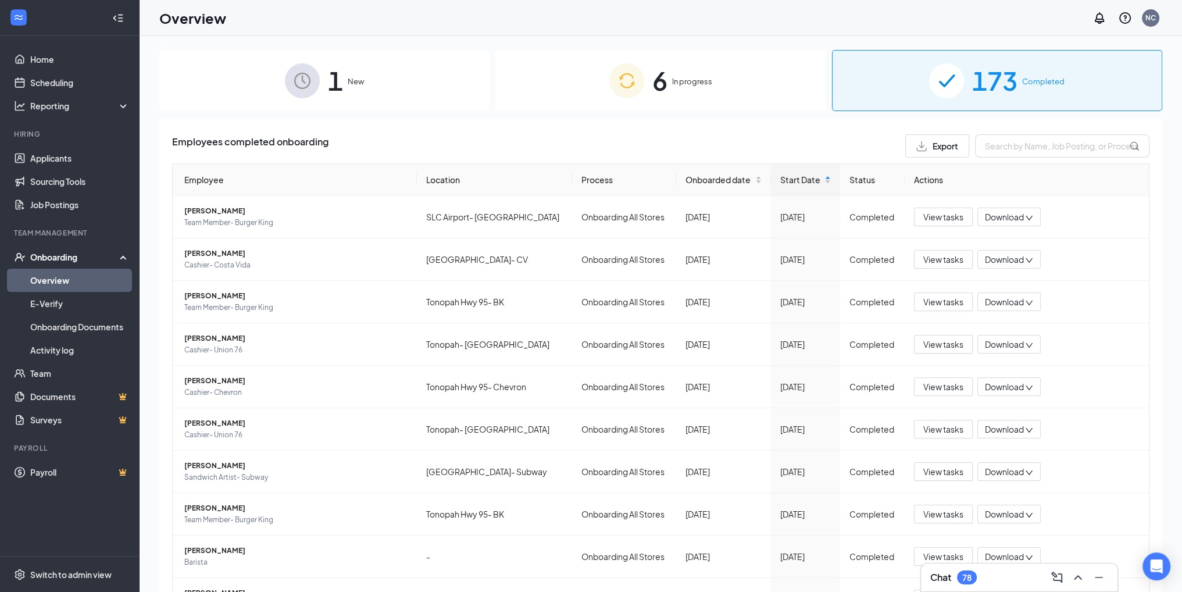
click at [939, 142] on span "Export" at bounding box center [945, 146] width 26 height 8
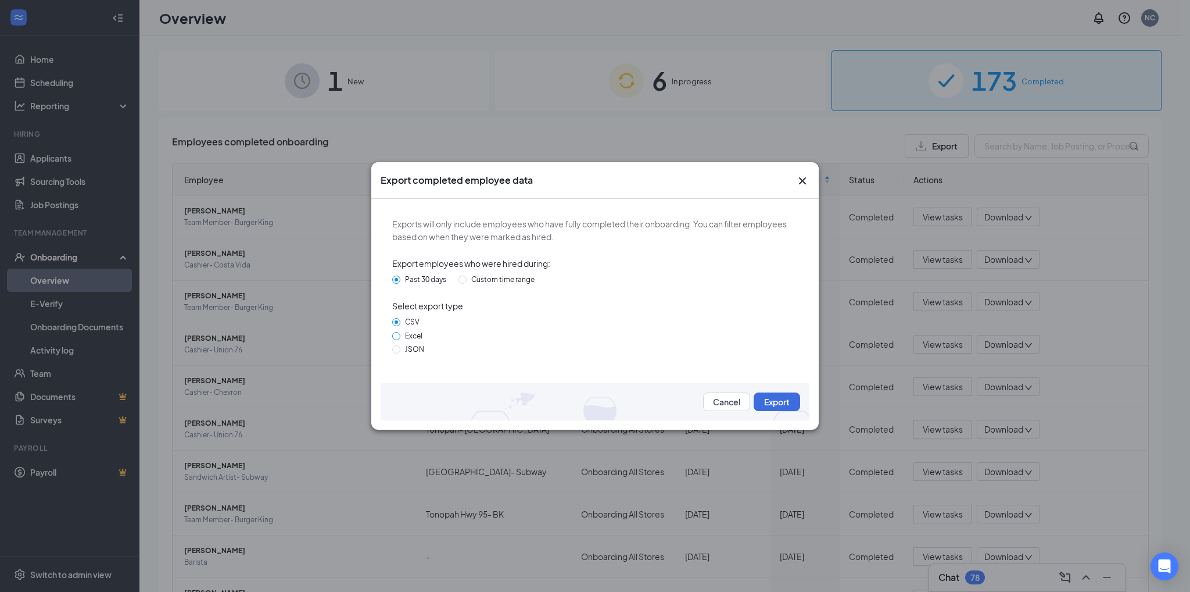
click at [422, 335] on span "Excel" at bounding box center [414, 335] width 27 height 9
click at [401, 335] on input "Excel" at bounding box center [396, 336] width 8 height 8
radio input "true"
radio input "false"
click at [787, 403] on button "Export" at bounding box center [777, 401] width 47 height 19
